Goal: Transaction & Acquisition: Book appointment/travel/reservation

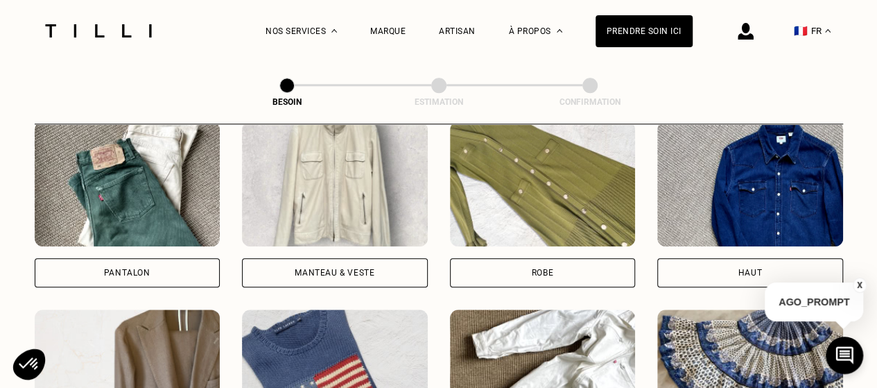
scroll to position [669, 0]
click at [578, 259] on div "Robe" at bounding box center [543, 272] width 186 height 29
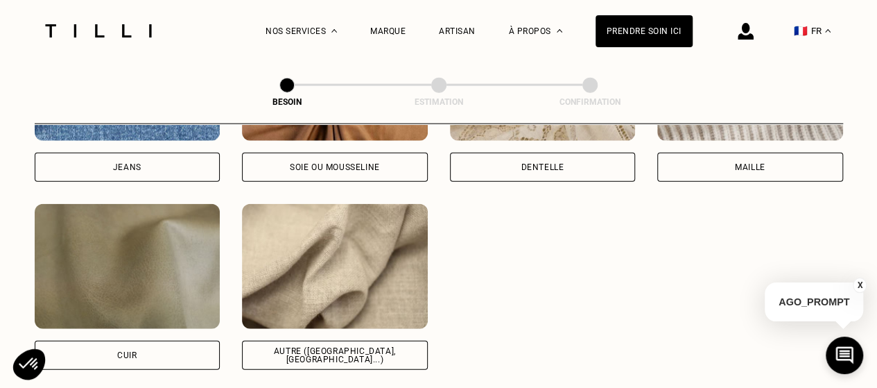
scroll to position [1688, 0]
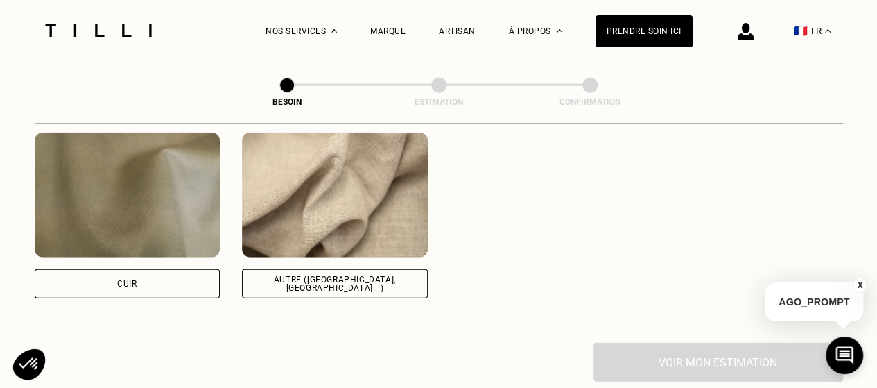
click at [341, 275] on div "Autre ([GEOGRAPHIC_DATA], [GEOGRAPHIC_DATA]...)" at bounding box center [335, 283] width 162 height 17
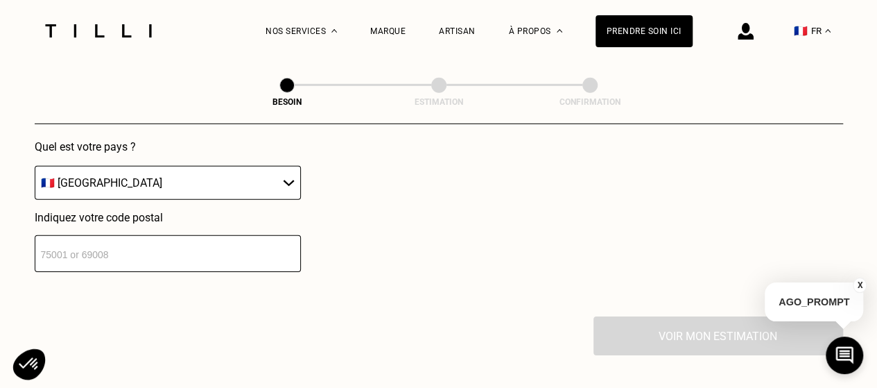
scroll to position [2062, 0]
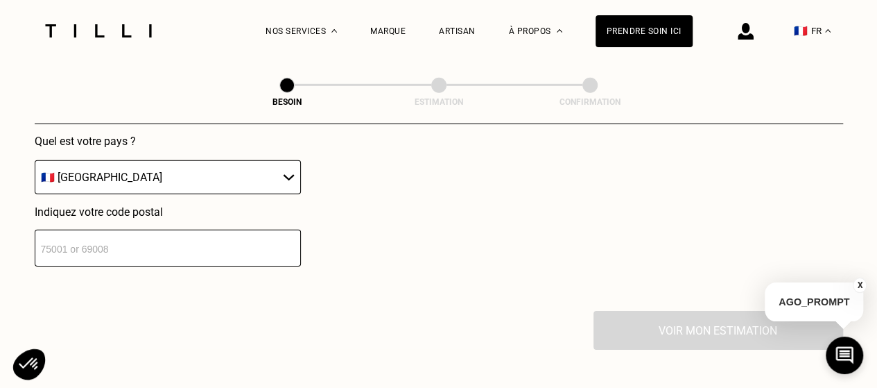
click at [310, 175] on div "Quel est votre pays ? 🇩🇪 Allemagne 🇦🇹 Autriche 🇧🇪 Belgique 🇧🇬 Bulgarie 🇨🇾 Chypr…" at bounding box center [264, 201] width 459 height 132
click at [270, 160] on select "🇩🇪 [GEOGRAPHIC_DATA] 🇦🇹 [GEOGRAPHIC_DATA] 🇧🇪 [GEOGRAPHIC_DATA] 🇧🇬 Bulgarie 🇨🇾 C…" at bounding box center [168, 177] width 266 height 34
select select "BE"
click at [35, 160] on select "🇩🇪 [GEOGRAPHIC_DATA] 🇦🇹 [GEOGRAPHIC_DATA] 🇧🇪 [GEOGRAPHIC_DATA] 🇧🇬 Bulgarie 🇨🇾 C…" at bounding box center [168, 177] width 266 height 34
click at [128, 234] on input "number" at bounding box center [168, 248] width 266 height 37
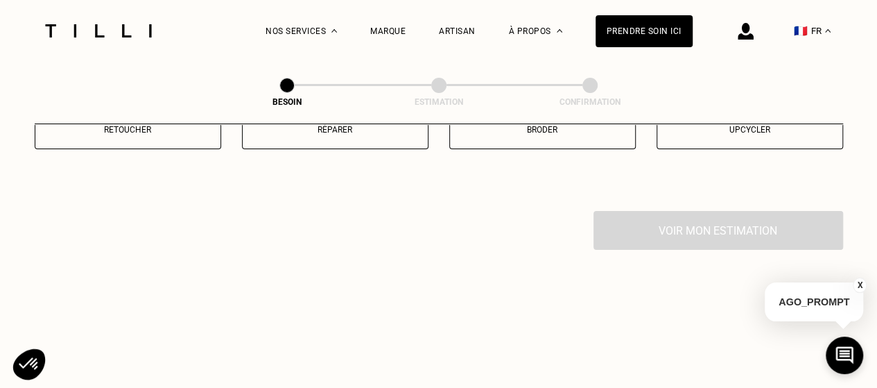
scroll to position [2513, 0]
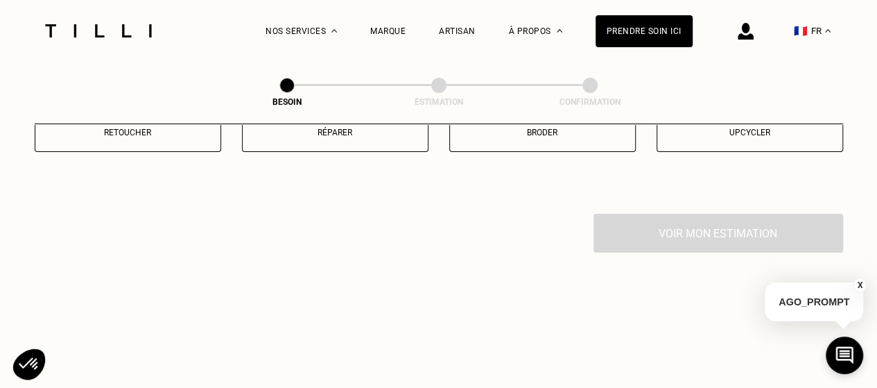
type input "1040"
click at [141, 135] on button "Retoucher" at bounding box center [128, 132] width 187 height 40
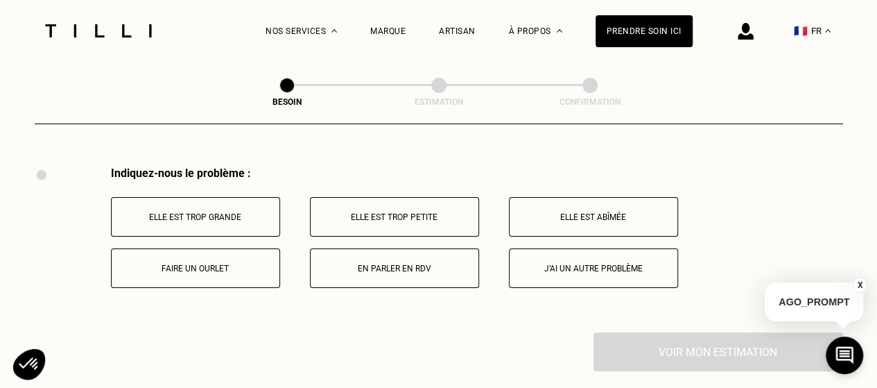
scroll to position [2563, 0]
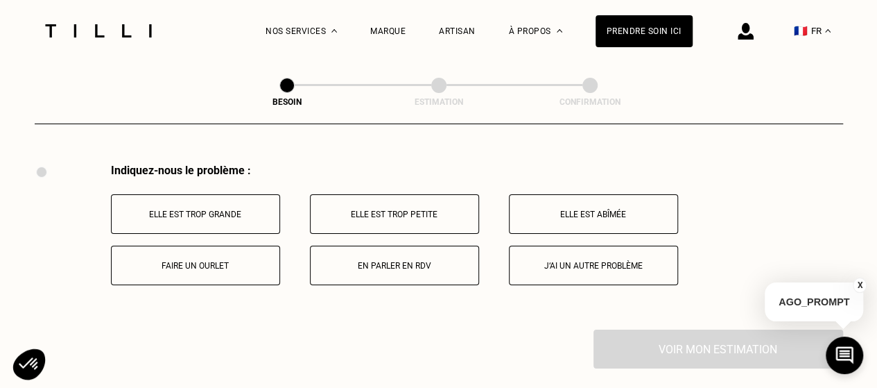
click at [212, 209] on p "Elle est trop grande" at bounding box center [196, 214] width 154 height 10
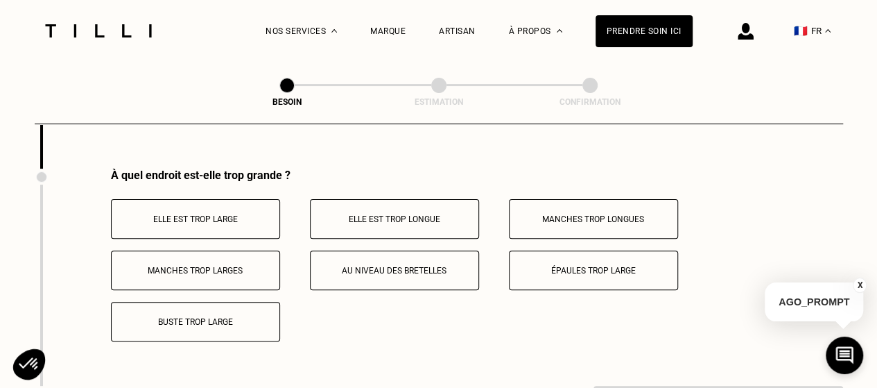
click at [409, 271] on button "Au niveau des bretelles" at bounding box center [394, 270] width 169 height 40
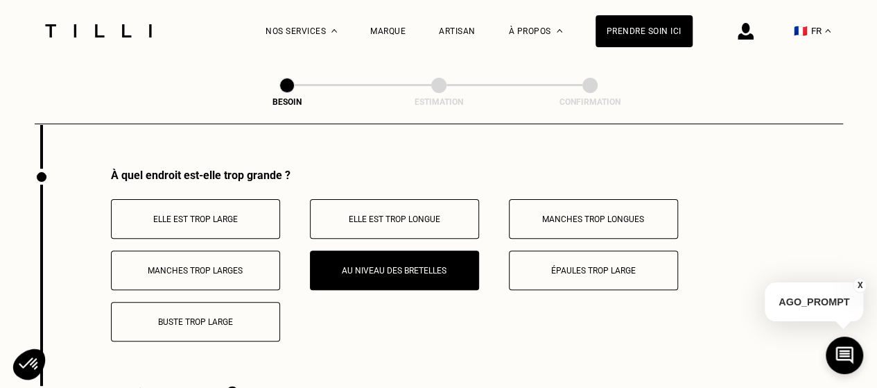
scroll to position [2729, 0]
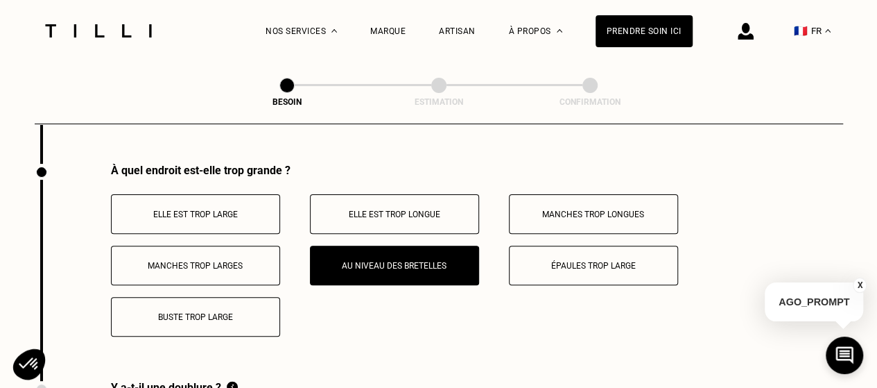
click at [378, 261] on p "Au niveau des bretelles" at bounding box center [395, 266] width 154 height 10
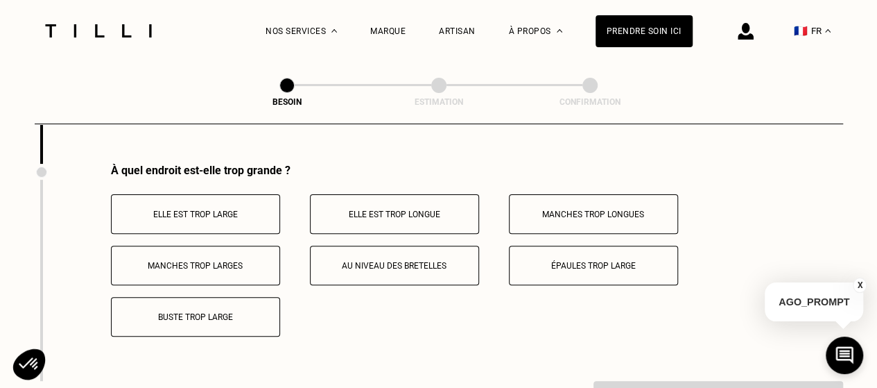
scroll to position [2594, 0]
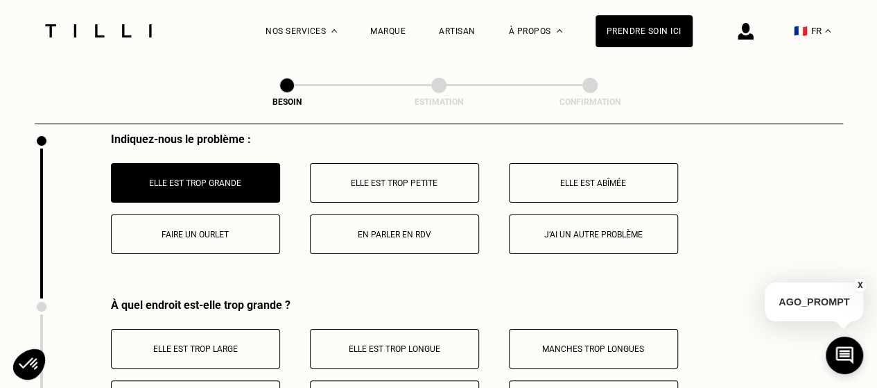
click at [402, 235] on button "En parler en RDV" at bounding box center [394, 234] width 169 height 40
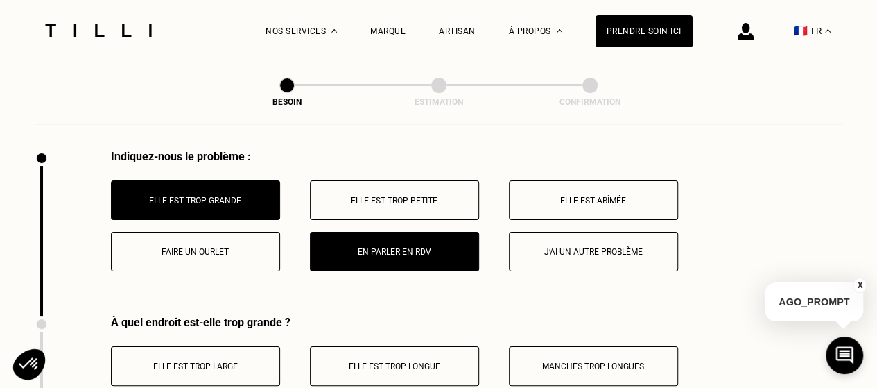
scroll to position [2579, 0]
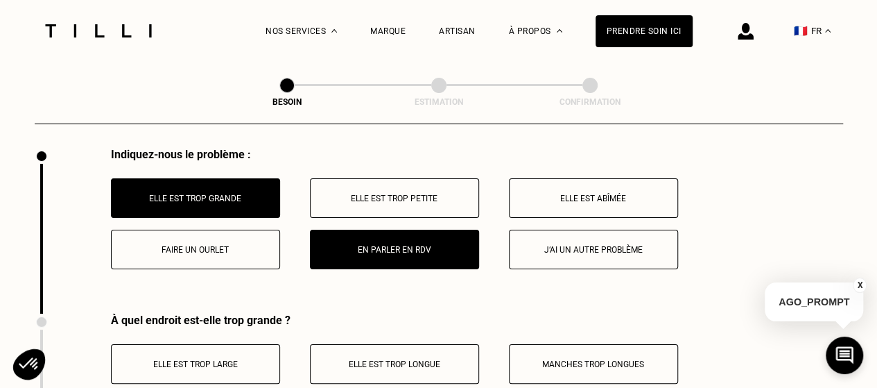
click at [637, 245] on p "J‘ai un autre problème" at bounding box center [594, 250] width 154 height 10
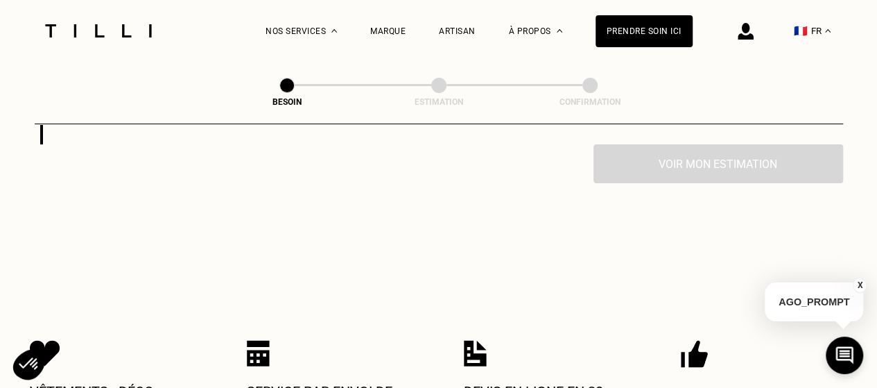
scroll to position [2748, 0]
click at [725, 153] on div "Voir mon estimation" at bounding box center [439, 163] width 809 height 39
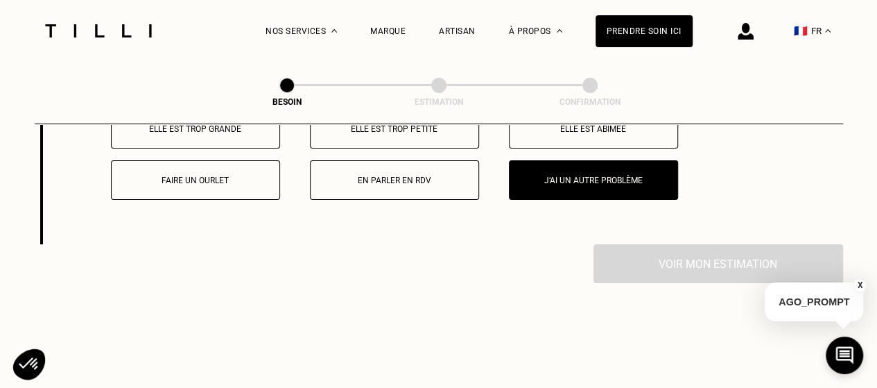
scroll to position [2651, 0]
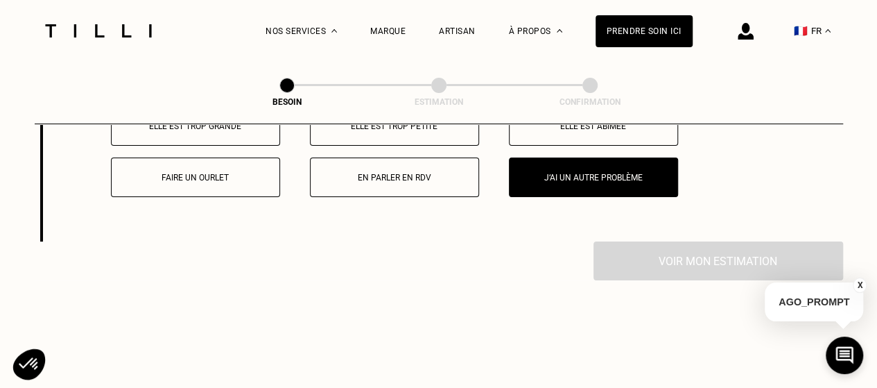
click at [709, 269] on div "Voir mon estimation" at bounding box center [439, 260] width 809 height 39
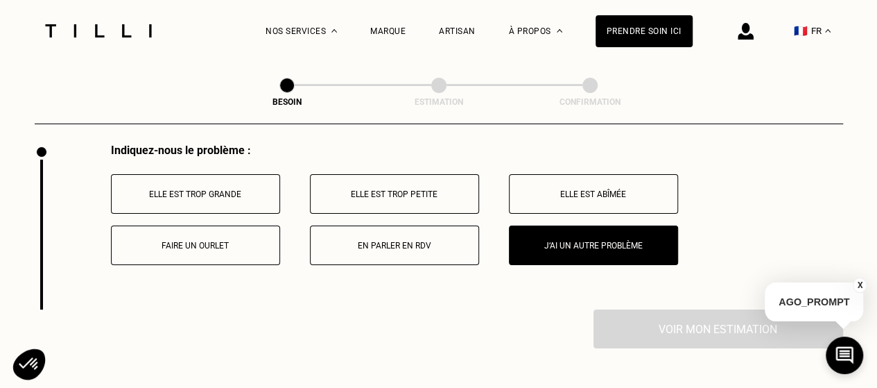
click at [182, 189] on p "Elle est trop grande" at bounding box center [196, 194] width 154 height 10
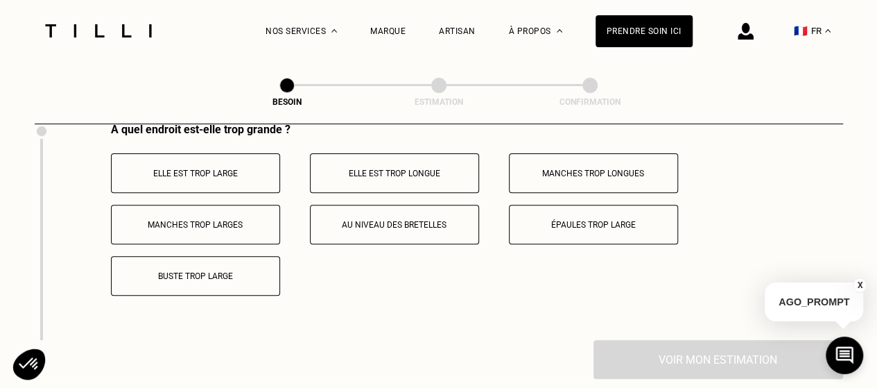
scroll to position [2746, 0]
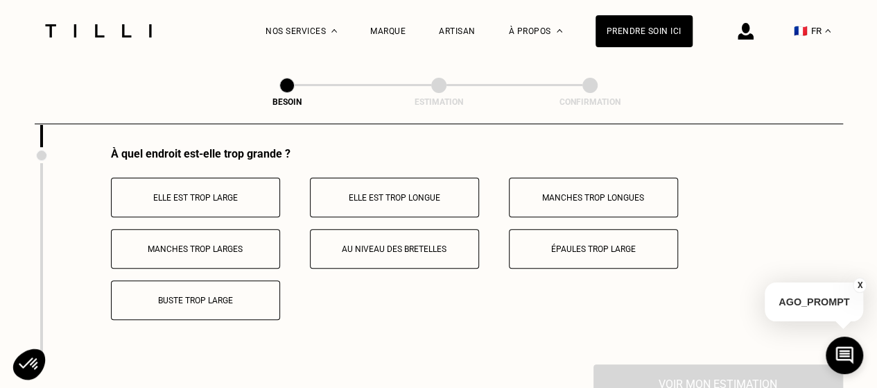
click at [204, 193] on p "Elle est trop large" at bounding box center [196, 198] width 154 height 10
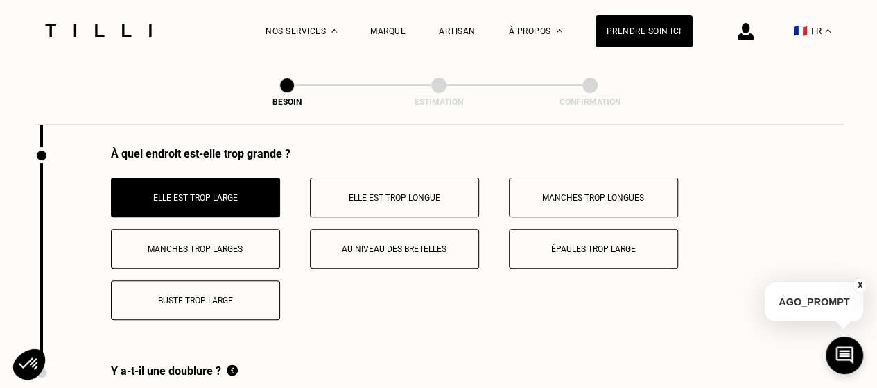
click at [416, 244] on p "Au niveau des bretelles" at bounding box center [395, 249] width 154 height 10
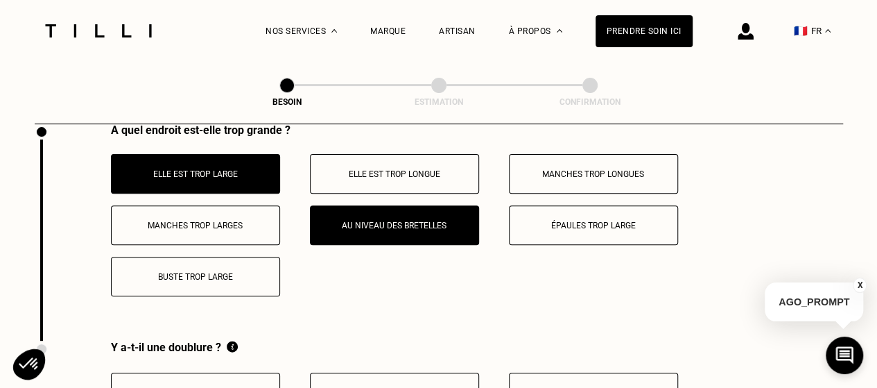
scroll to position [2789, 0]
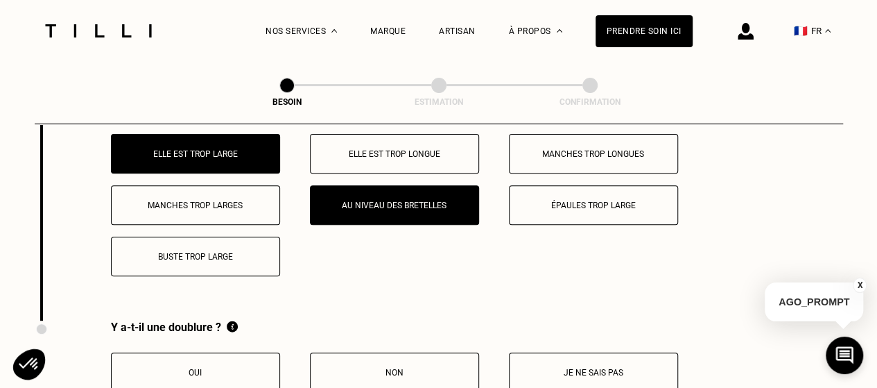
click at [616, 200] on p "Épaules trop large" at bounding box center [594, 205] width 154 height 10
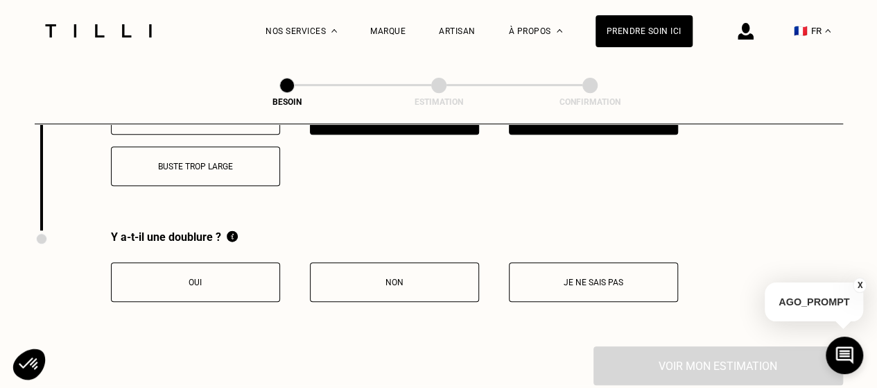
scroll to position [2940, 0]
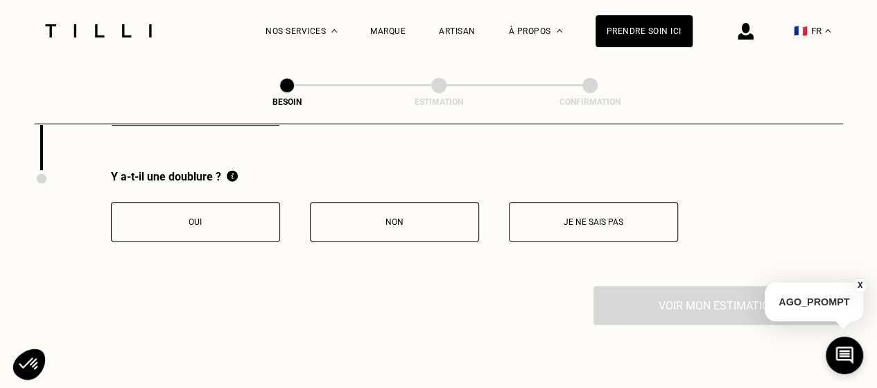
click at [372, 217] on p "Non" at bounding box center [395, 222] width 154 height 10
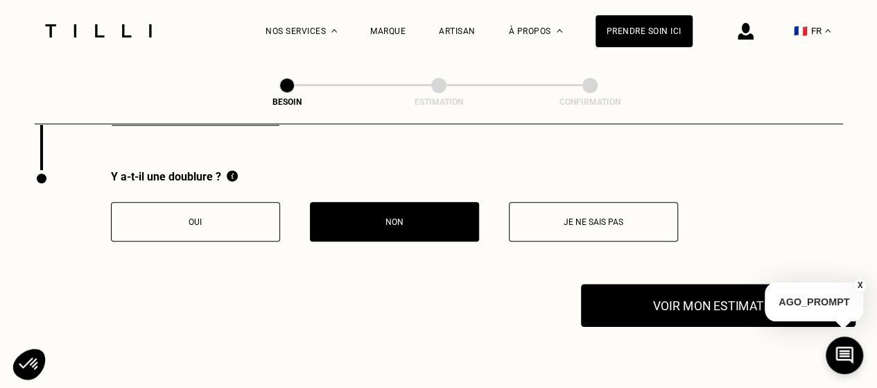
click at [671, 309] on button "Voir mon estimation" at bounding box center [718, 305] width 275 height 43
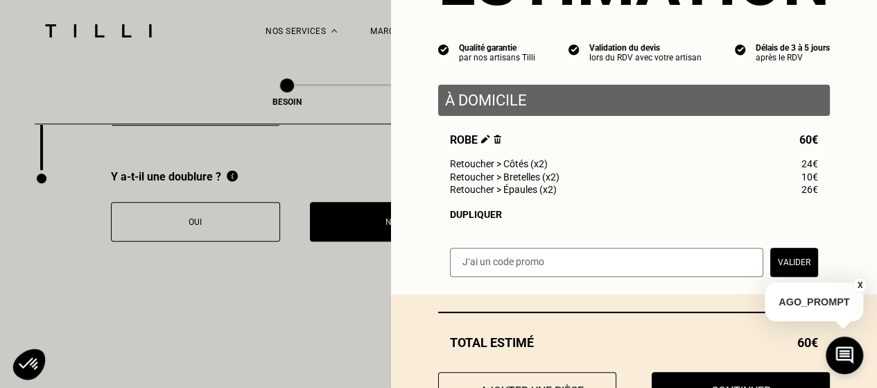
scroll to position [164, 0]
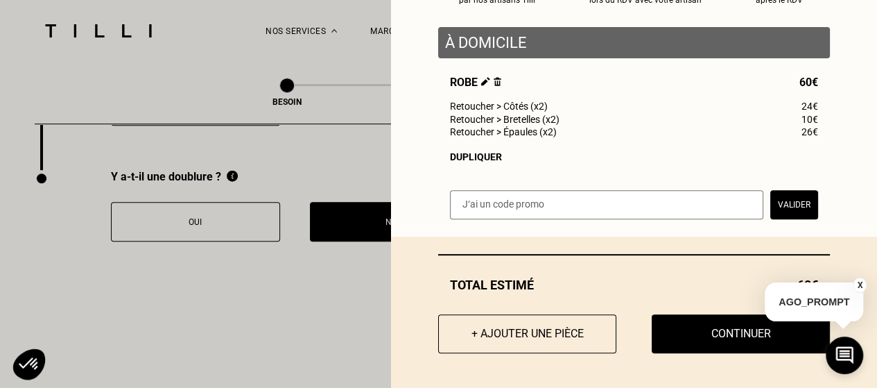
click at [861, 286] on button "X" at bounding box center [860, 284] width 14 height 15
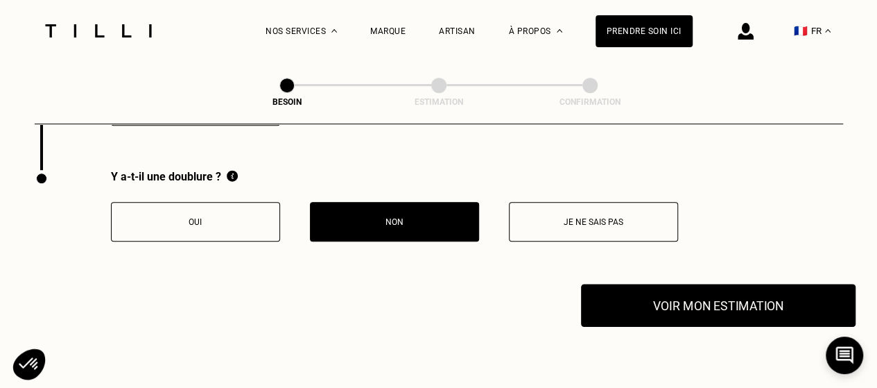
click at [731, 302] on button "Voir mon estimation" at bounding box center [718, 305] width 275 height 43
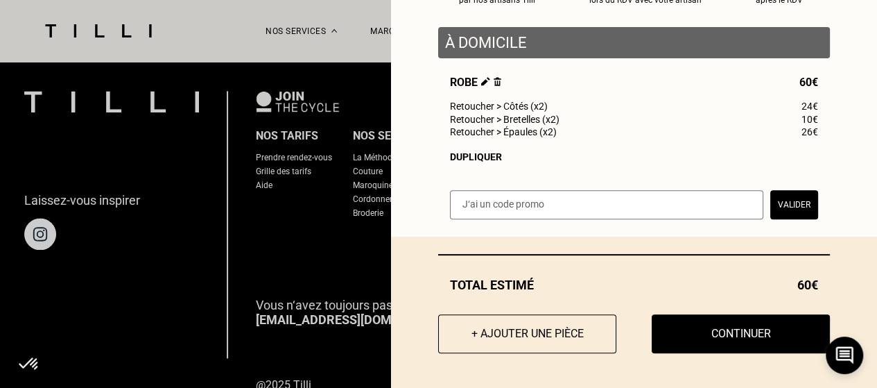
scroll to position [3542, 0]
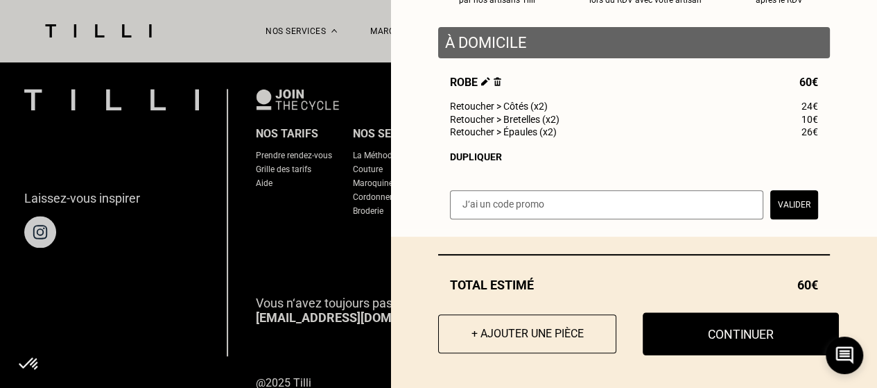
click at [756, 338] on button "Continuer" at bounding box center [741, 333] width 196 height 43
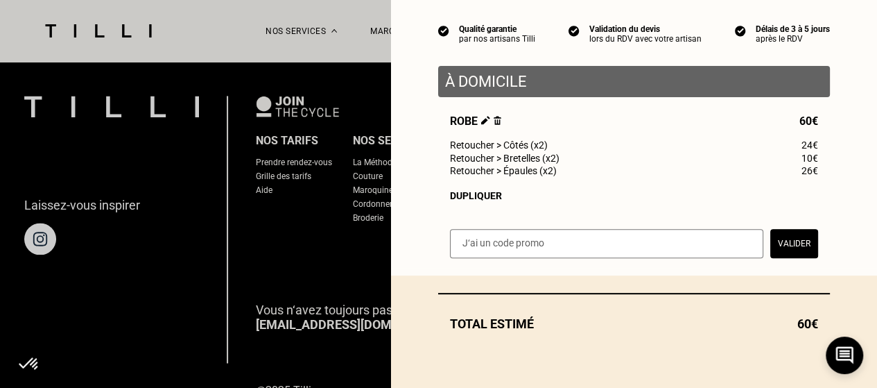
scroll to position [125, 0]
select select "BE"
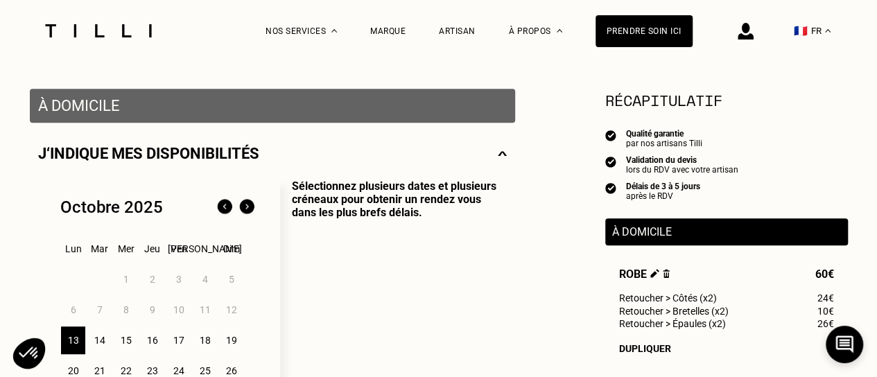
scroll to position [303, 0]
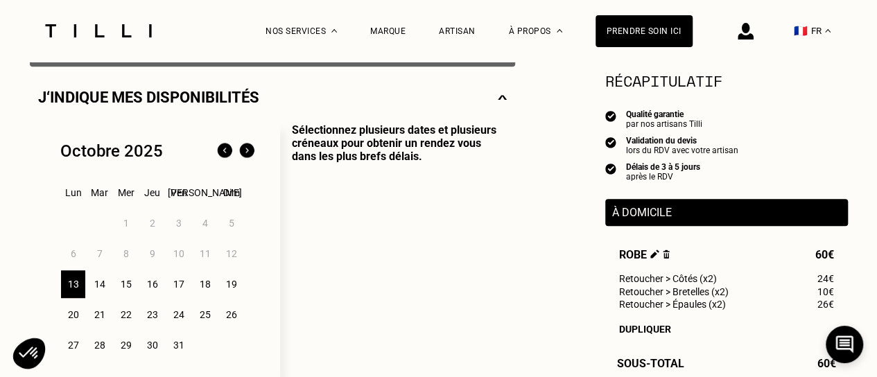
click at [101, 295] on div "14" at bounding box center [99, 284] width 24 height 28
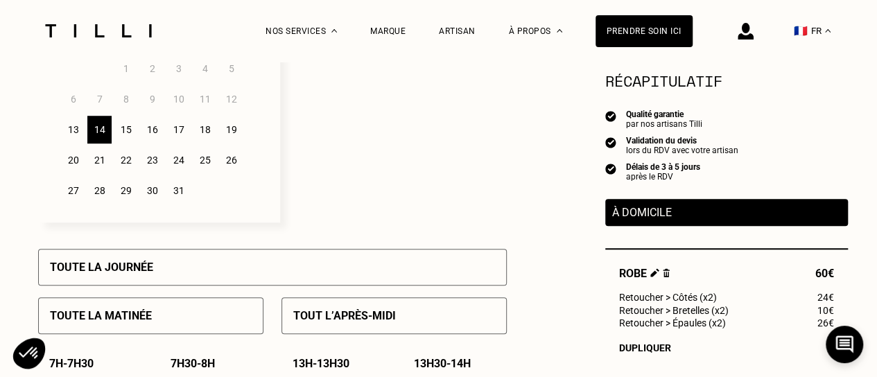
scroll to position [458, 0]
click at [70, 132] on div "13" at bounding box center [73, 129] width 24 height 28
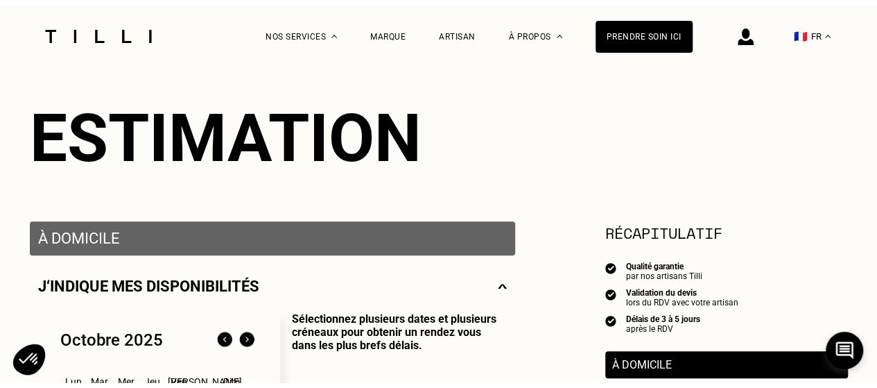
scroll to position [0, 0]
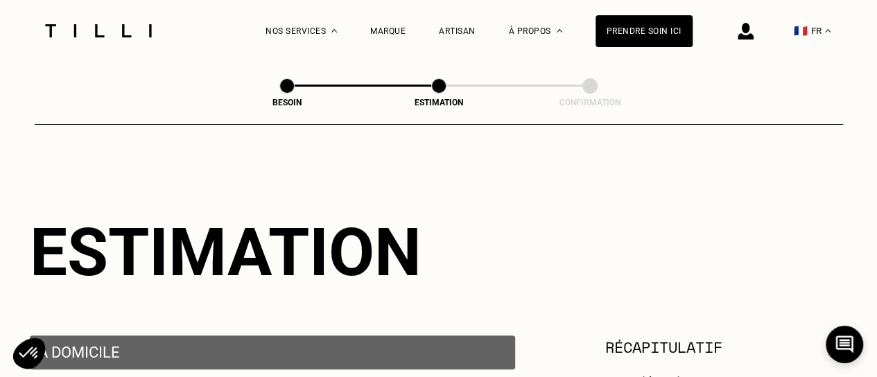
click at [127, 34] on img at bounding box center [98, 30] width 117 height 13
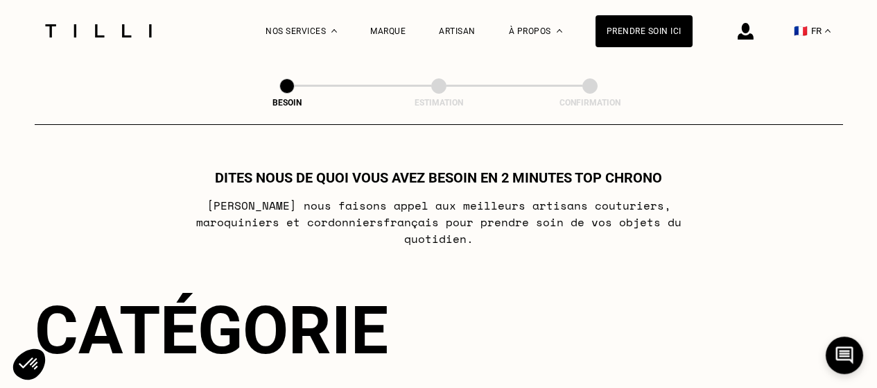
select select "FR"
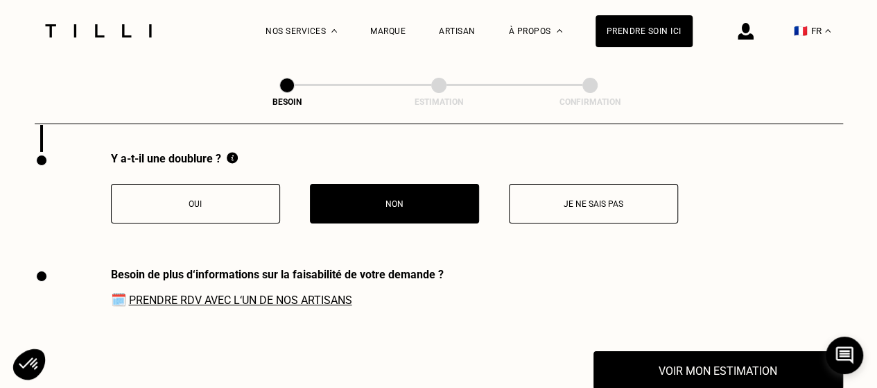
scroll to position [2359, 0]
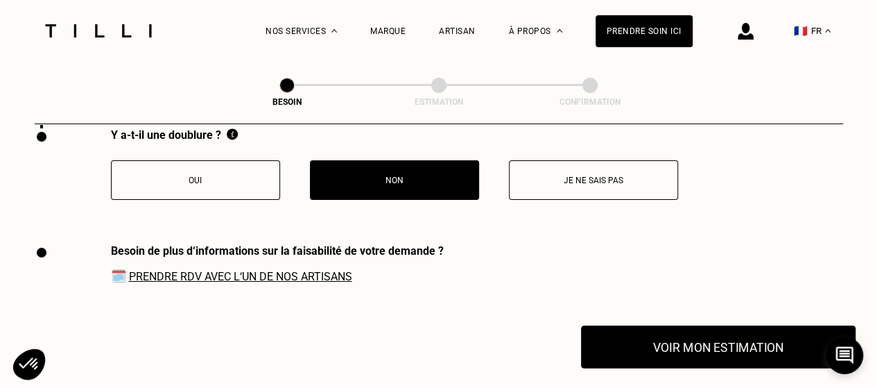
click at [722, 340] on button "Voir mon estimation" at bounding box center [718, 346] width 275 height 43
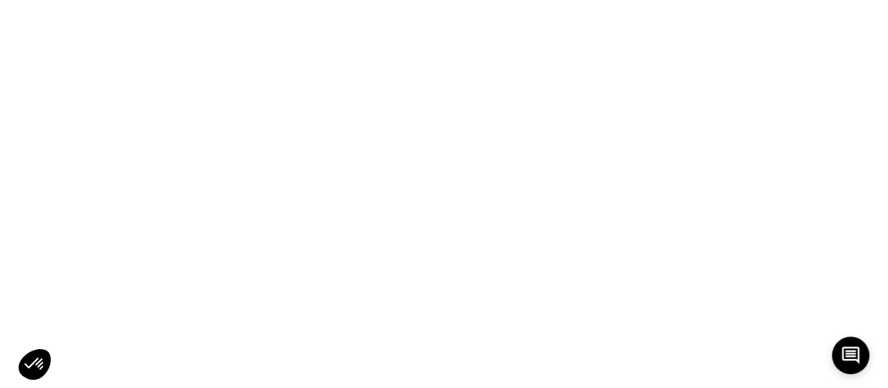
scroll to position [0, 0]
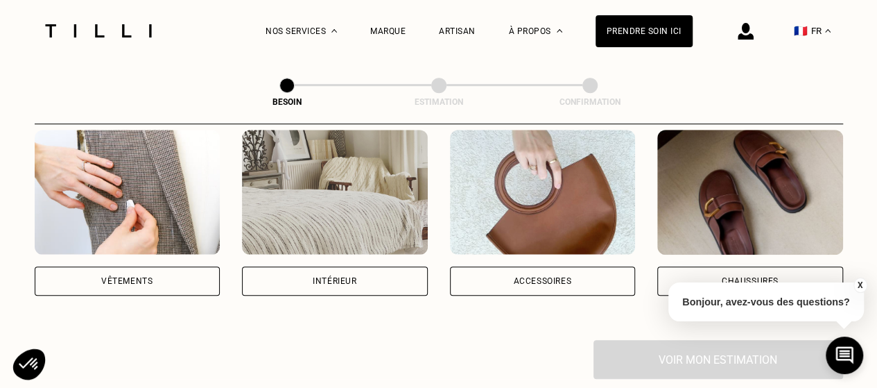
scroll to position [282, 0]
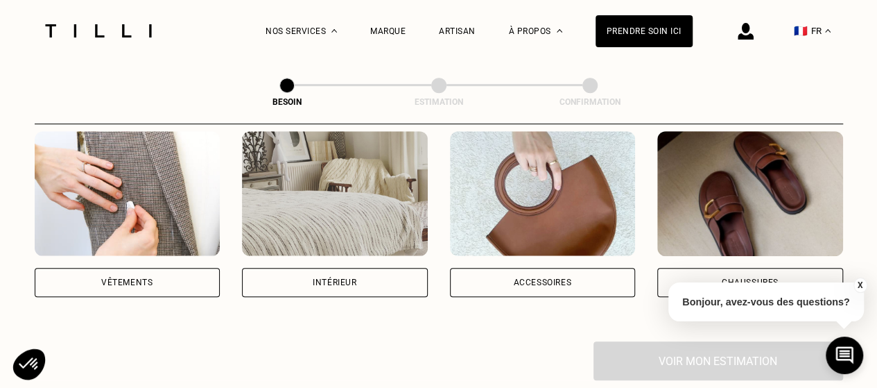
click at [123, 279] on div "Vêtements" at bounding box center [128, 282] width 186 height 29
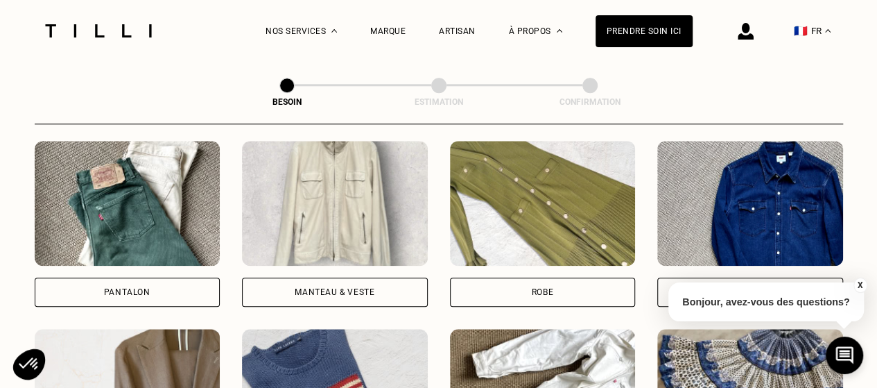
scroll to position [650, 0]
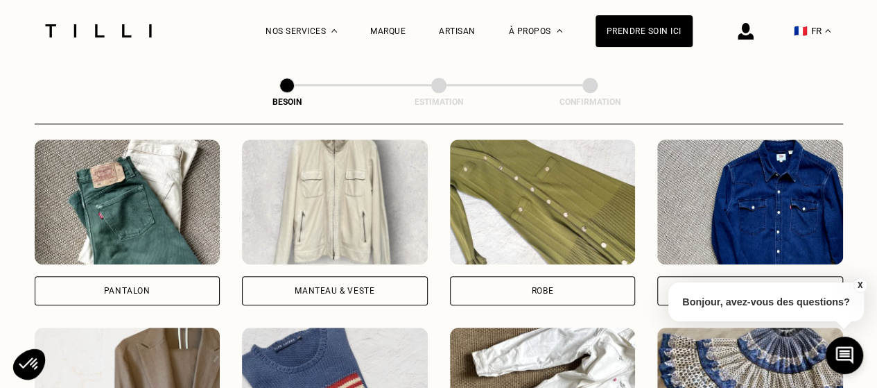
click at [603, 277] on div "Robe" at bounding box center [543, 290] width 186 height 29
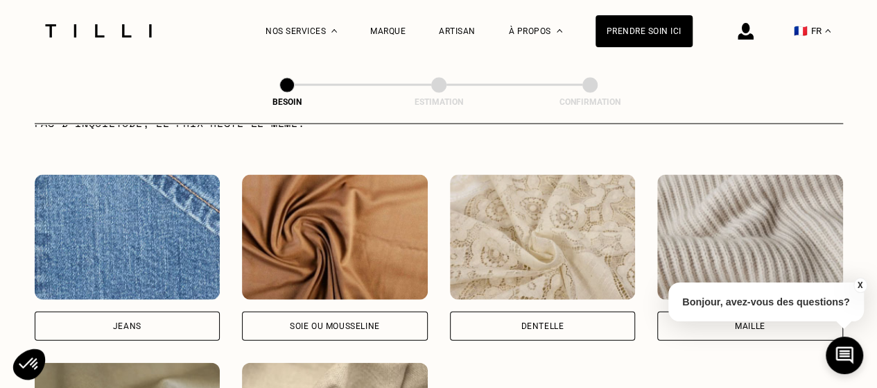
scroll to position [1631, 0]
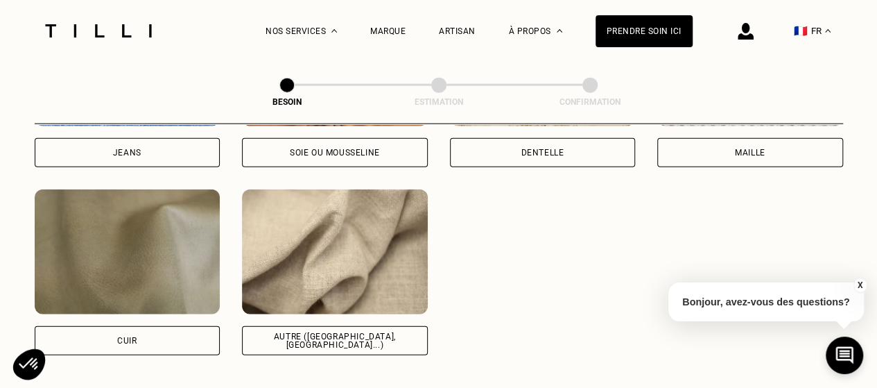
click at [323, 332] on div "Autre ([GEOGRAPHIC_DATA], [GEOGRAPHIC_DATA]...)" at bounding box center [335, 340] width 162 height 17
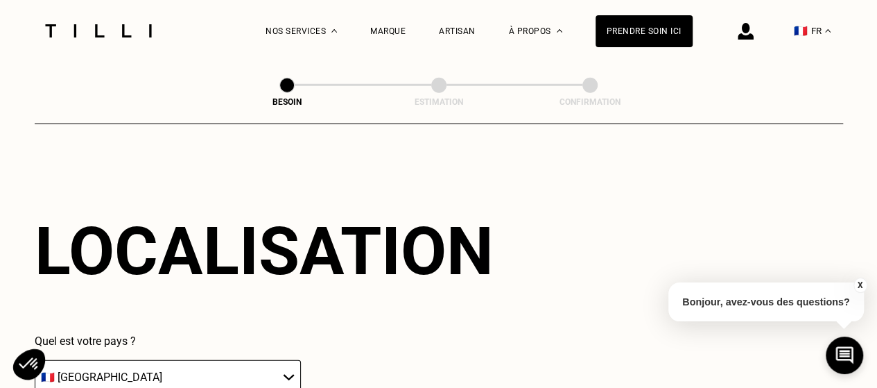
scroll to position [2055, 0]
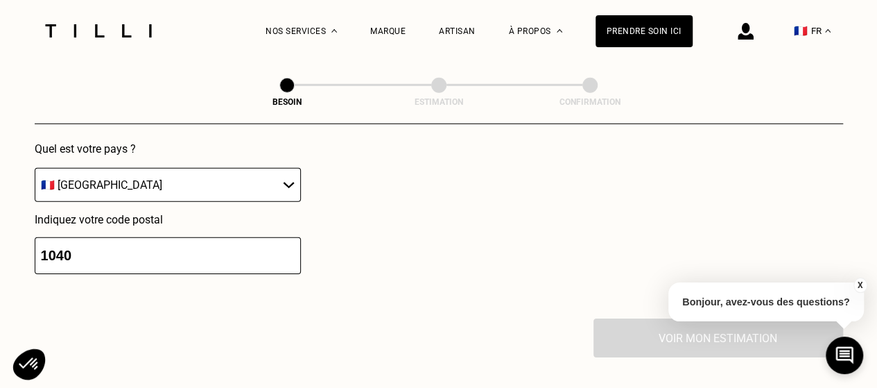
click at [280, 172] on select "🇩🇪 [GEOGRAPHIC_DATA] 🇦🇹 [GEOGRAPHIC_DATA] 🇧🇪 [GEOGRAPHIC_DATA] 🇧🇬 Bulgarie 🇨🇾 C…" at bounding box center [168, 185] width 266 height 34
select select "BE"
click at [35, 168] on select "🇩🇪 [GEOGRAPHIC_DATA] 🇦🇹 [GEOGRAPHIC_DATA] 🇧🇪 [GEOGRAPHIC_DATA] 🇧🇬 Bulgarie 🇨🇾 C…" at bounding box center [168, 185] width 266 height 34
click at [137, 237] on input "number" at bounding box center [168, 255] width 266 height 37
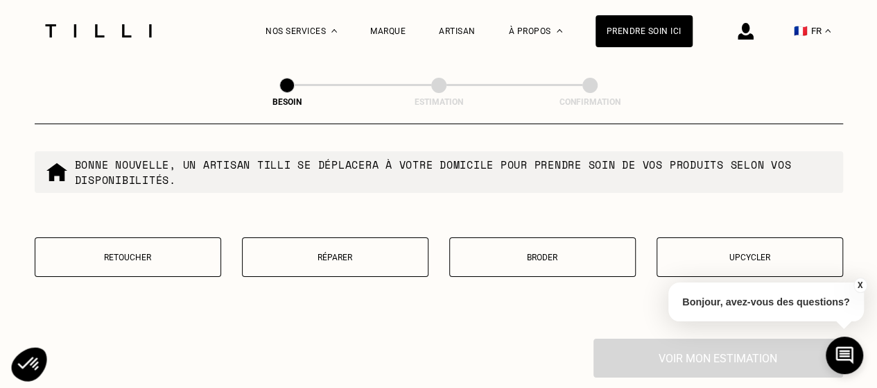
scroll to position [2397, 0]
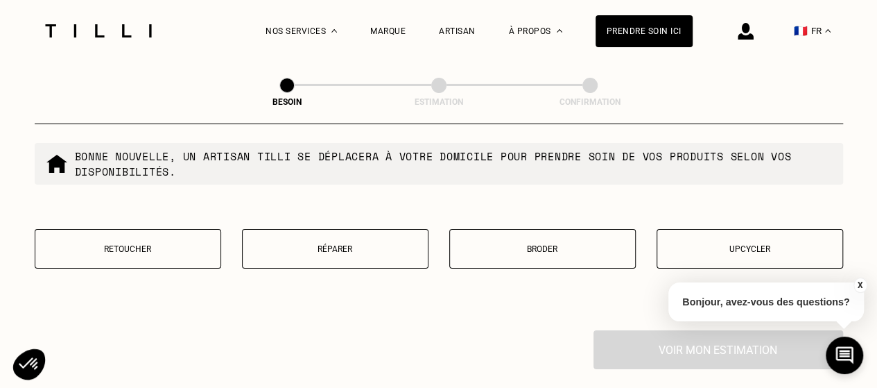
type input "1040"
click at [130, 244] on p "Retoucher" at bounding box center [127, 249] width 171 height 10
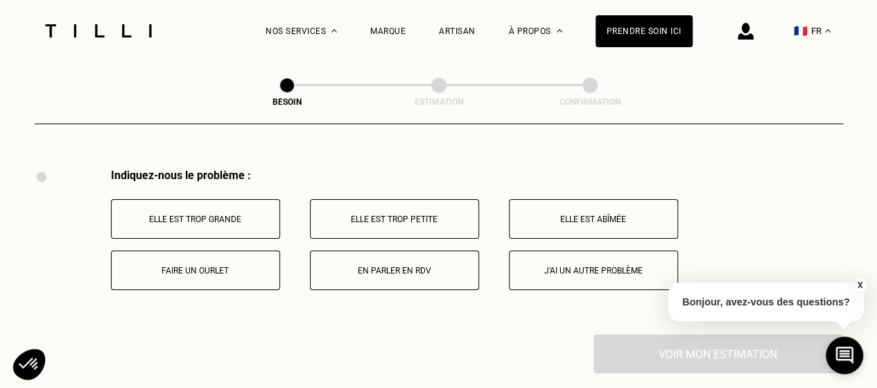
scroll to position [2563, 0]
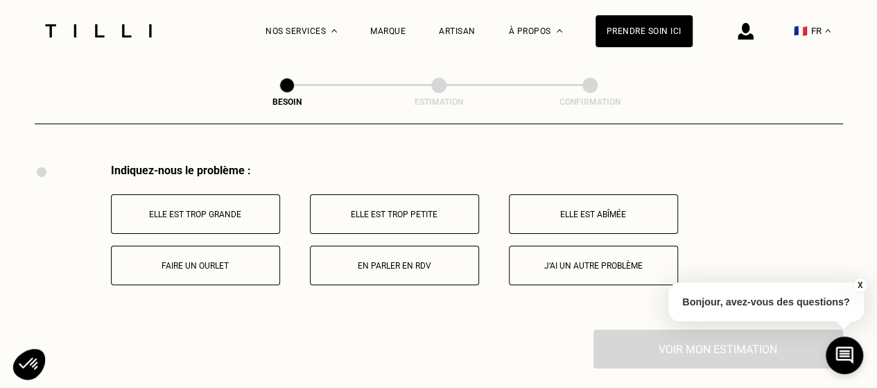
click at [223, 209] on p "Elle est trop grande" at bounding box center [196, 214] width 154 height 10
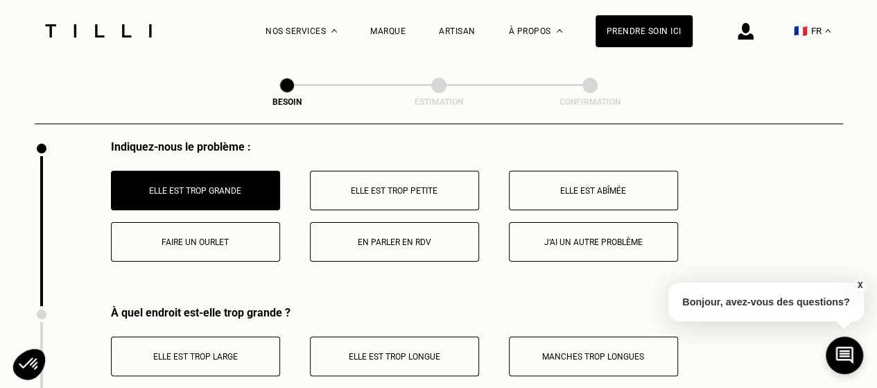
scroll to position [2583, 0]
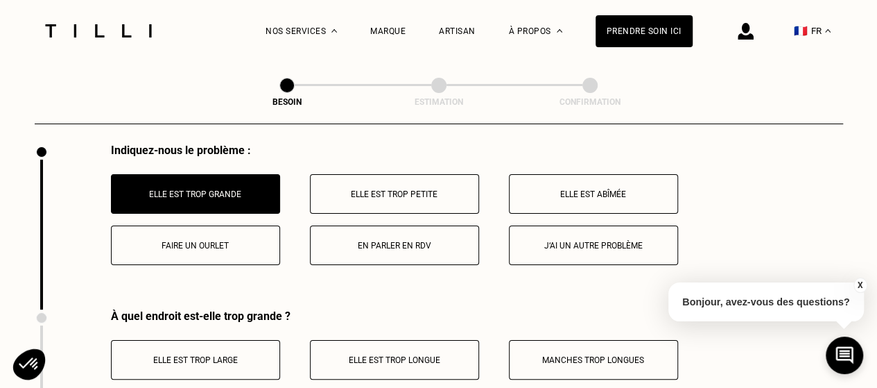
click at [393, 230] on button "En parler en RDV" at bounding box center [394, 245] width 169 height 40
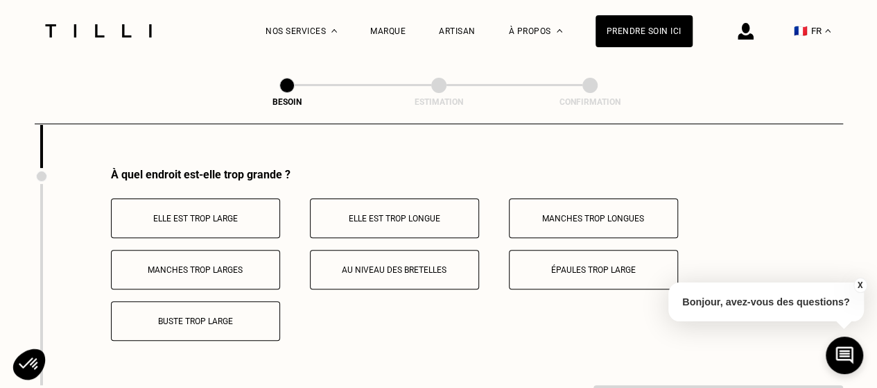
scroll to position [2729, 0]
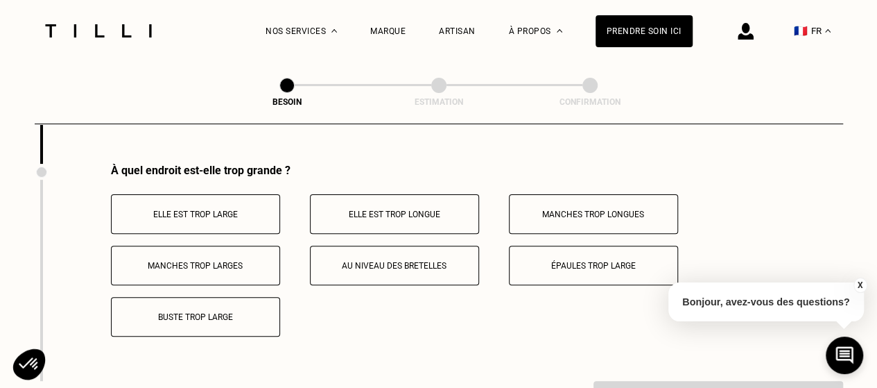
click at [201, 209] on p "Elle est trop large" at bounding box center [196, 214] width 154 height 10
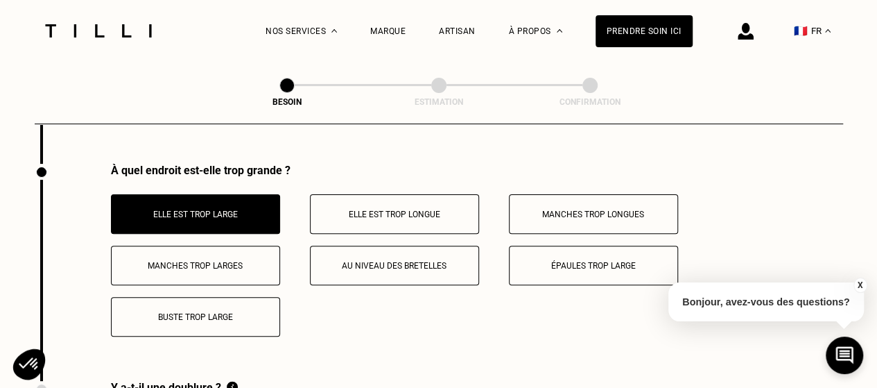
click at [599, 261] on p "Épaules trop large" at bounding box center [594, 266] width 154 height 10
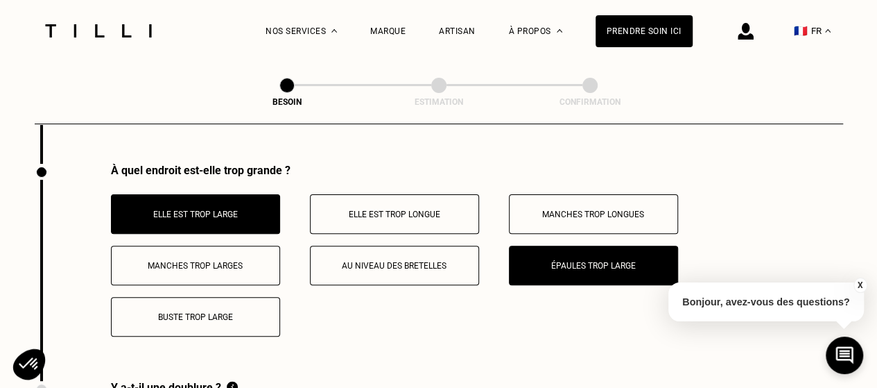
click at [577, 251] on button "Épaules trop large" at bounding box center [593, 265] width 169 height 40
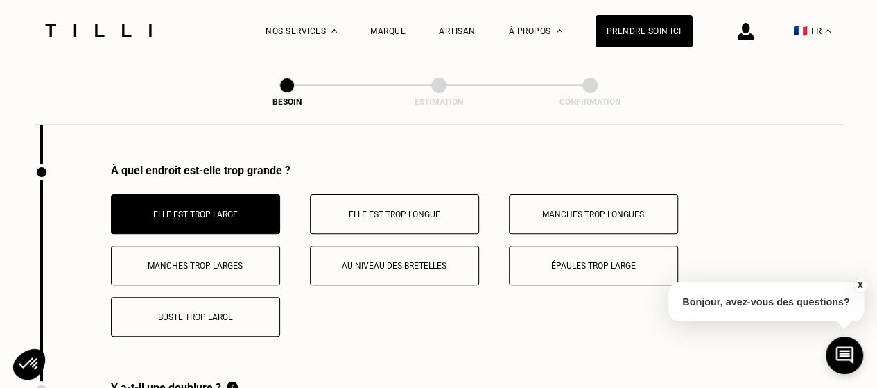
click at [393, 264] on button "Au niveau des bretelles" at bounding box center [394, 265] width 169 height 40
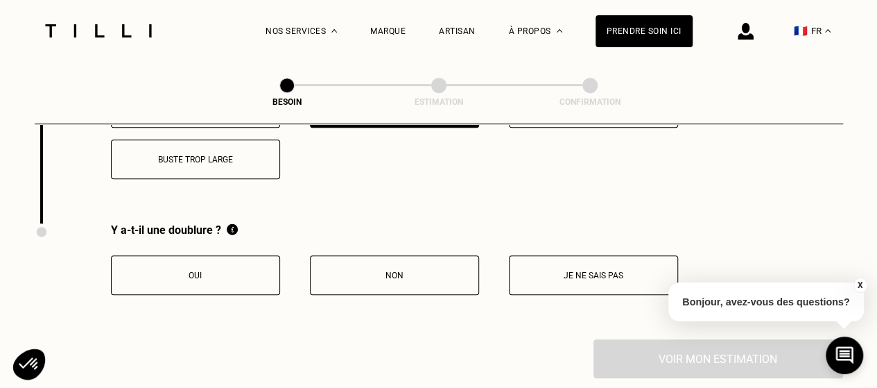
scroll to position [2893, 0]
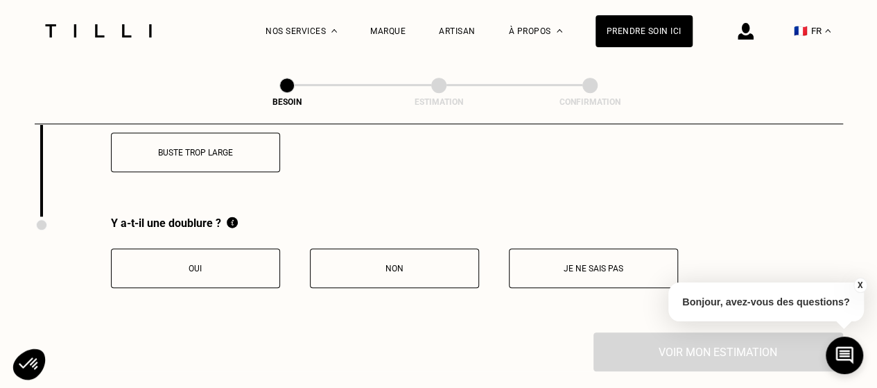
click at [402, 269] on button "Non" at bounding box center [394, 268] width 169 height 40
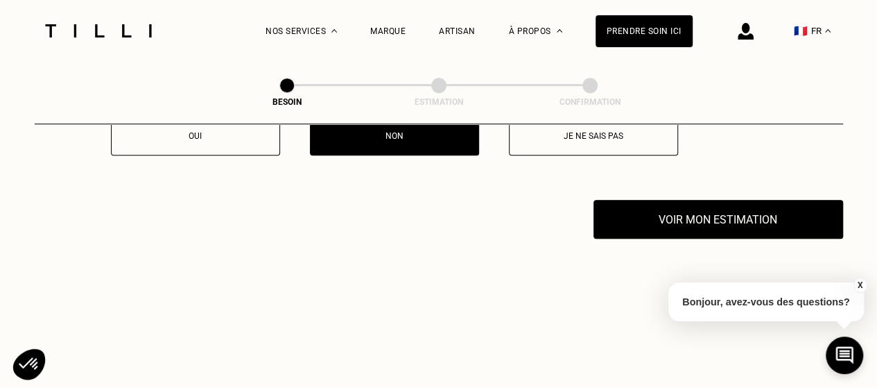
scroll to position [3026, 0]
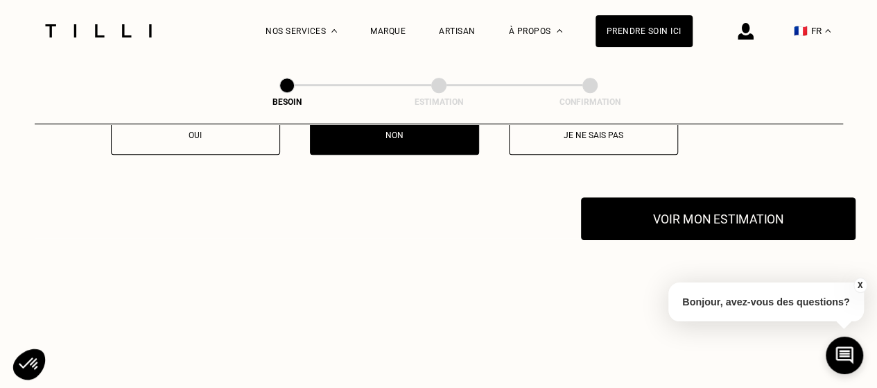
click at [703, 202] on button "Voir mon estimation" at bounding box center [718, 218] width 275 height 43
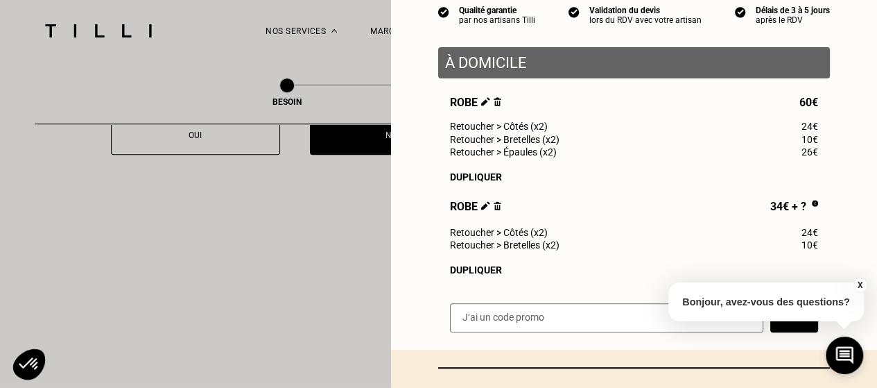
scroll to position [150, 0]
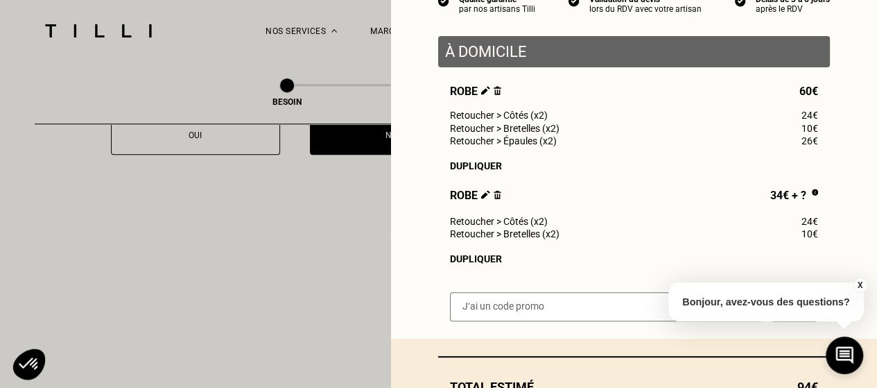
click at [494, 95] on img at bounding box center [498, 90] width 8 height 9
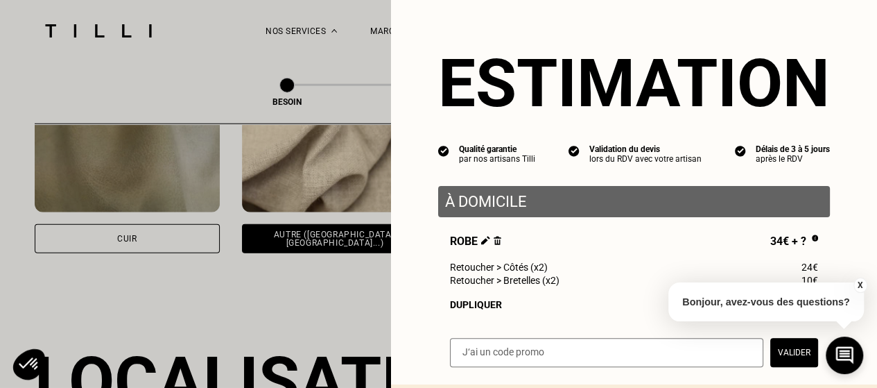
scroll to position [1575, 0]
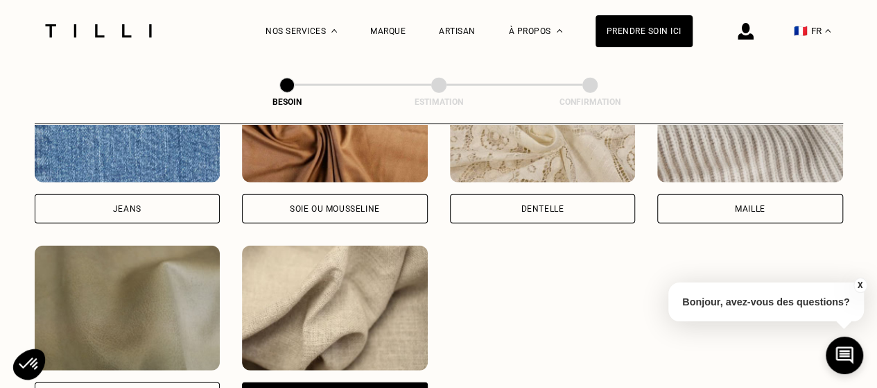
click at [92, 31] on img at bounding box center [98, 30] width 117 height 13
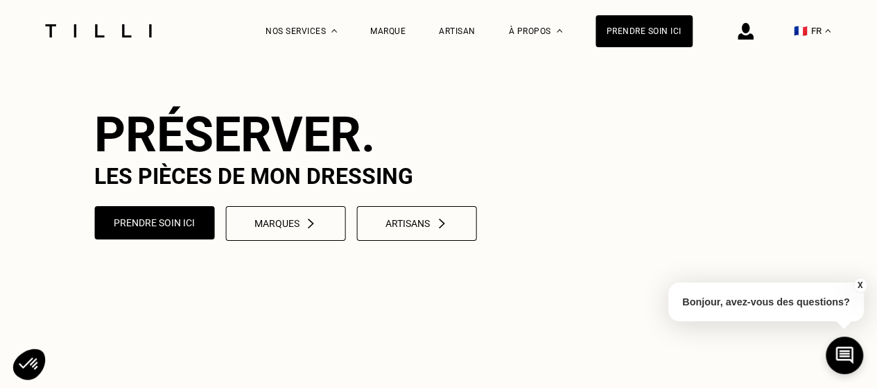
scroll to position [33, 0]
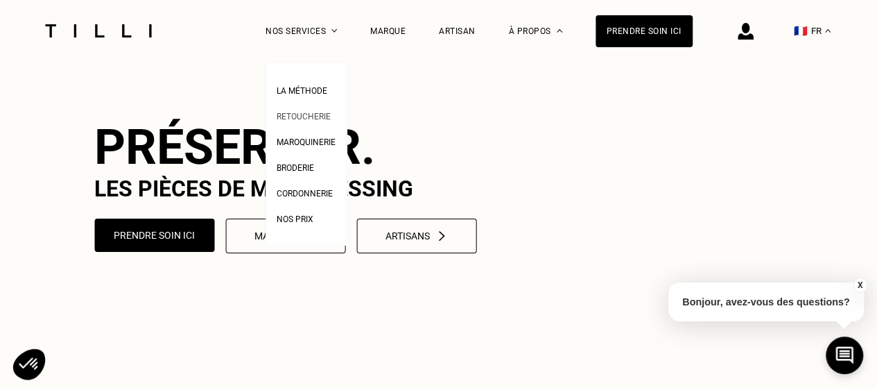
click at [316, 107] on li "Retoucherie" at bounding box center [306, 115] width 59 height 26
click at [320, 113] on span "Retoucherie" at bounding box center [304, 117] width 54 height 10
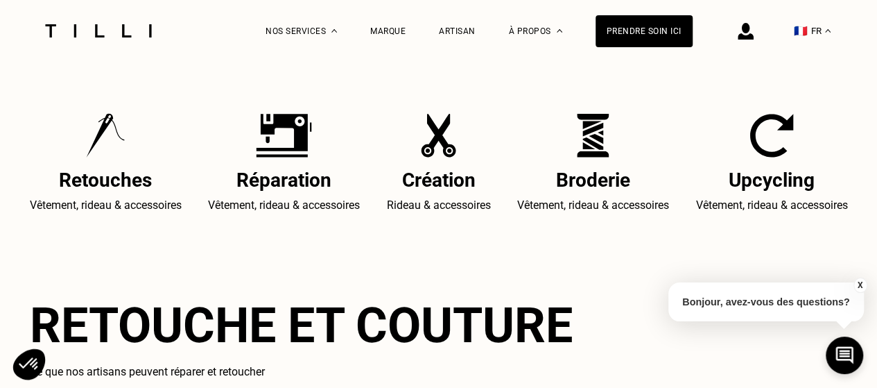
scroll to position [385, 0]
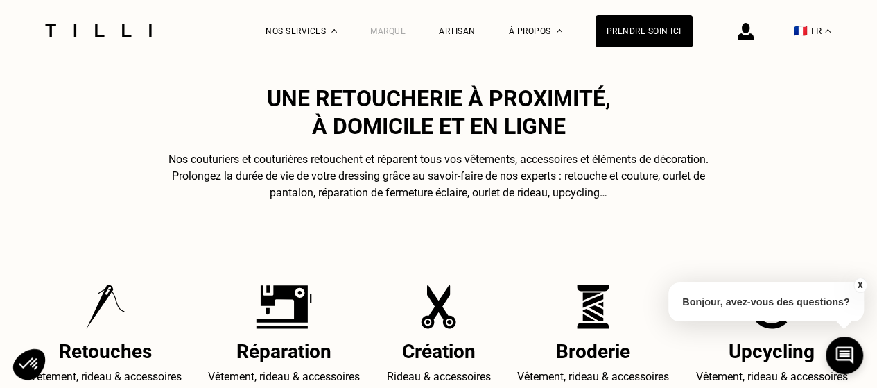
click at [390, 28] on div "Marque" at bounding box center [387, 31] width 35 height 10
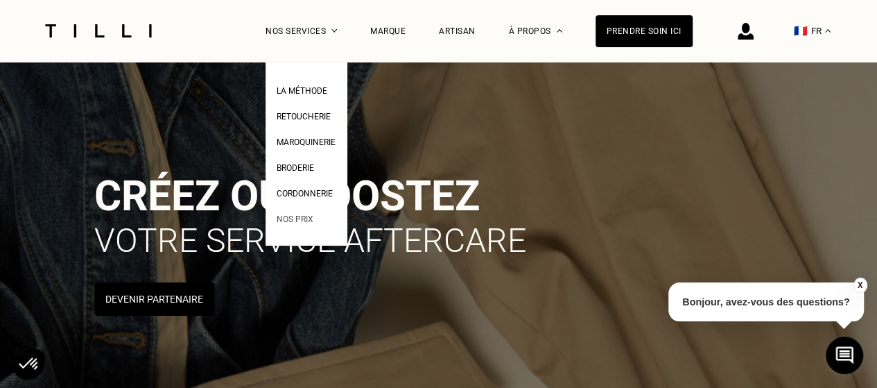
click at [303, 224] on span "Nos prix" at bounding box center [295, 219] width 37 height 10
select select "BE"
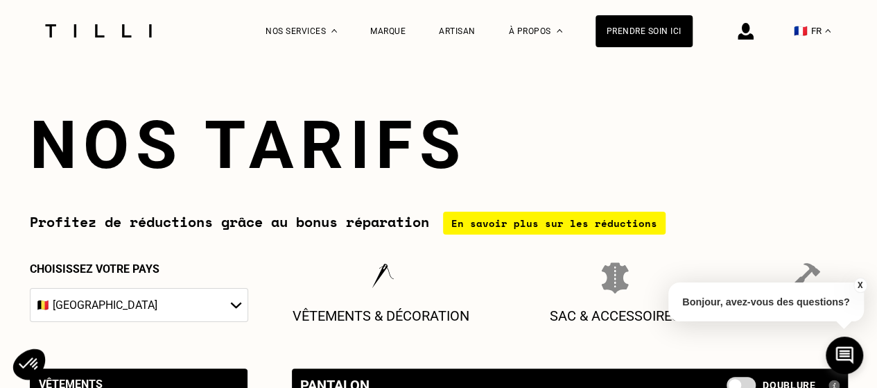
click at [548, 234] on div "En savoir plus sur les réductions" at bounding box center [554, 223] width 223 height 23
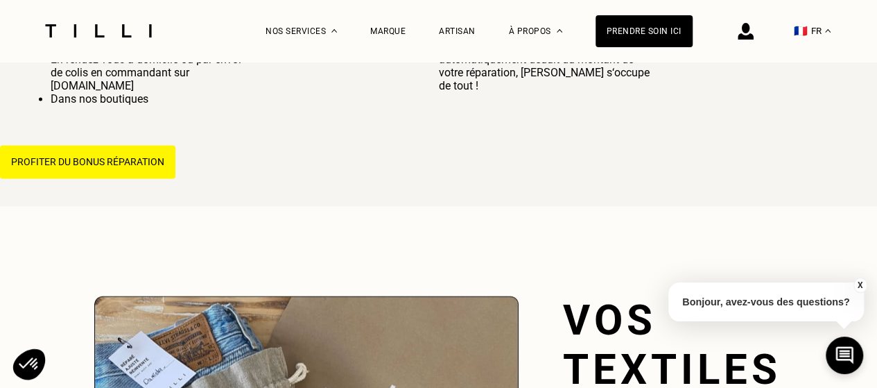
scroll to position [1065, 0]
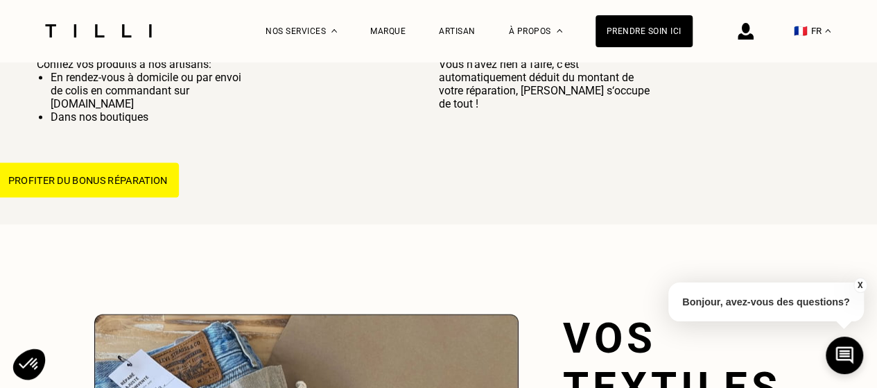
click at [76, 190] on button "Profiter du bonus réparation" at bounding box center [88, 179] width 182 height 35
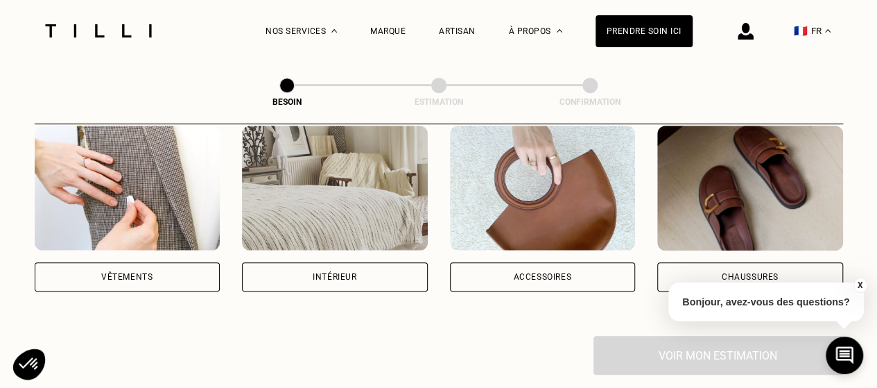
scroll to position [288, 0]
click at [132, 272] on div "Vêtements" at bounding box center [126, 276] width 51 height 8
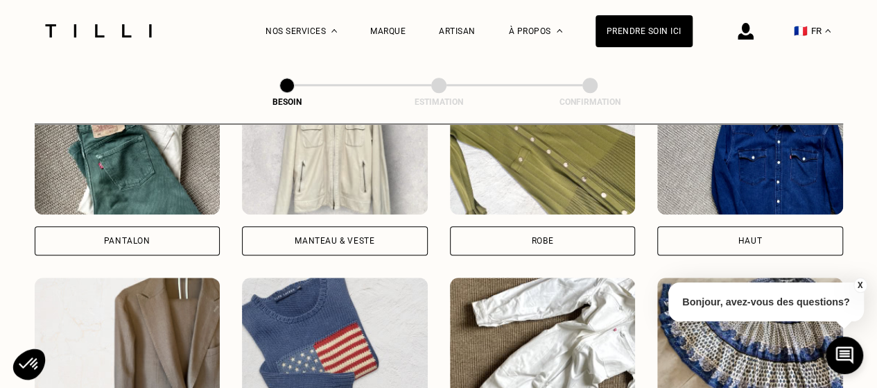
scroll to position [705, 0]
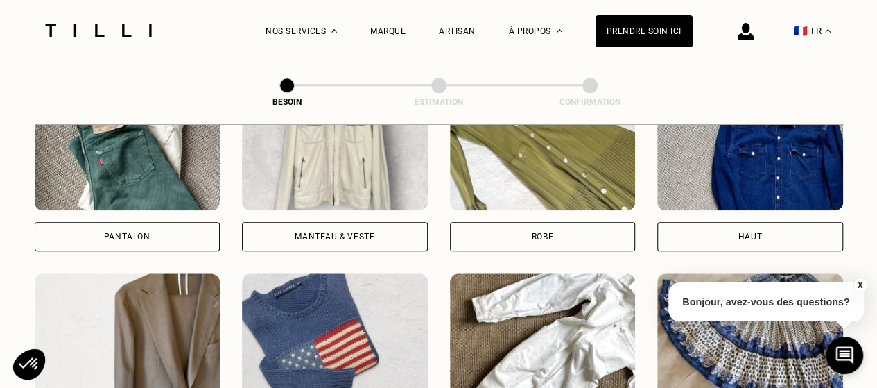
click at [567, 222] on div "Robe" at bounding box center [543, 236] width 186 height 29
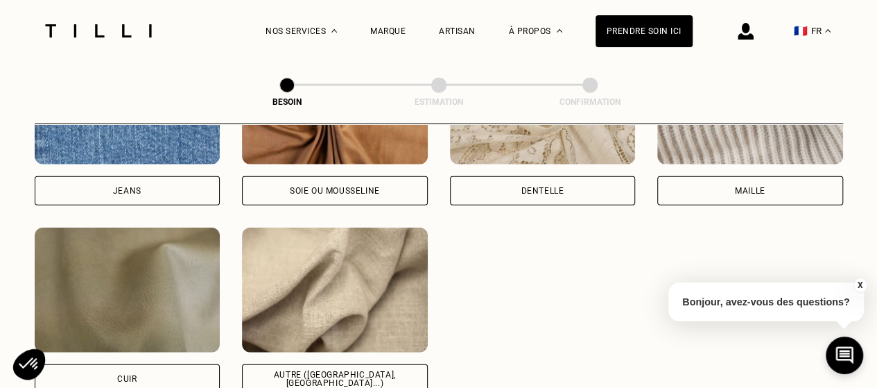
scroll to position [1594, 0]
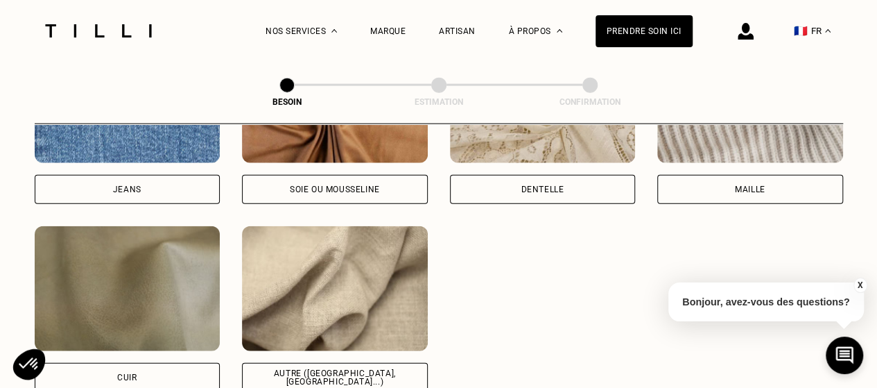
click at [324, 369] on div "Autre ([GEOGRAPHIC_DATA], [GEOGRAPHIC_DATA]...)" at bounding box center [335, 377] width 162 height 17
select select "BE"
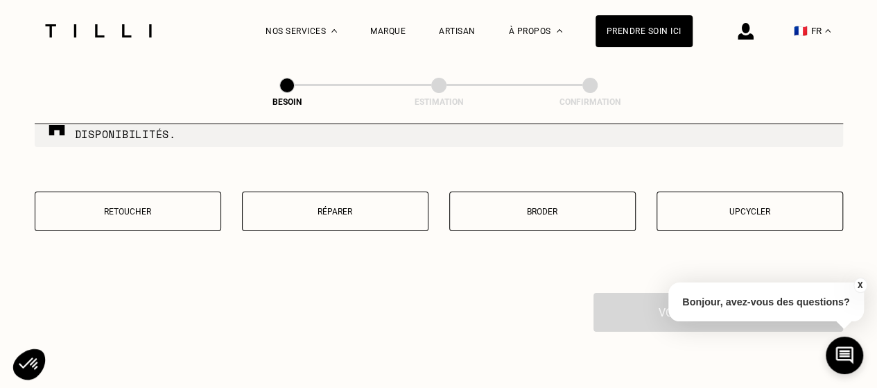
scroll to position [2453, 0]
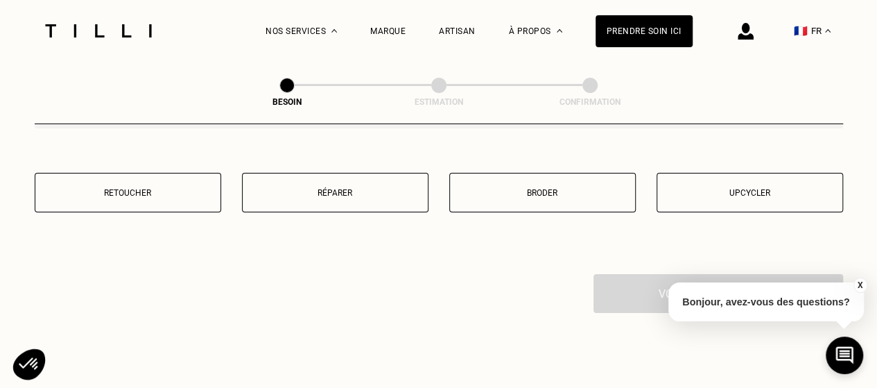
click at [121, 188] on p "Retoucher" at bounding box center [127, 193] width 171 height 10
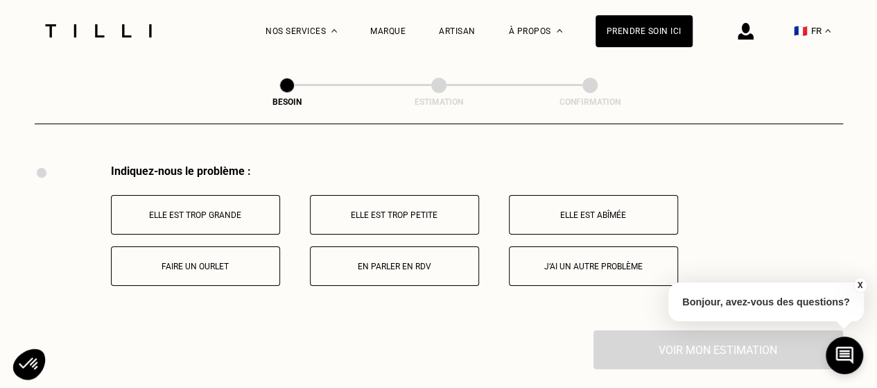
scroll to position [2563, 0]
click at [200, 209] on p "Elle est trop grande" at bounding box center [196, 214] width 154 height 10
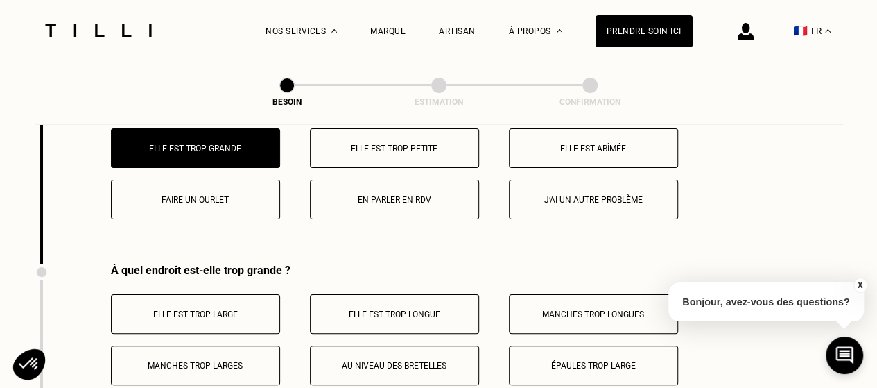
click at [362, 195] on p "En parler en RDV" at bounding box center [395, 200] width 154 height 10
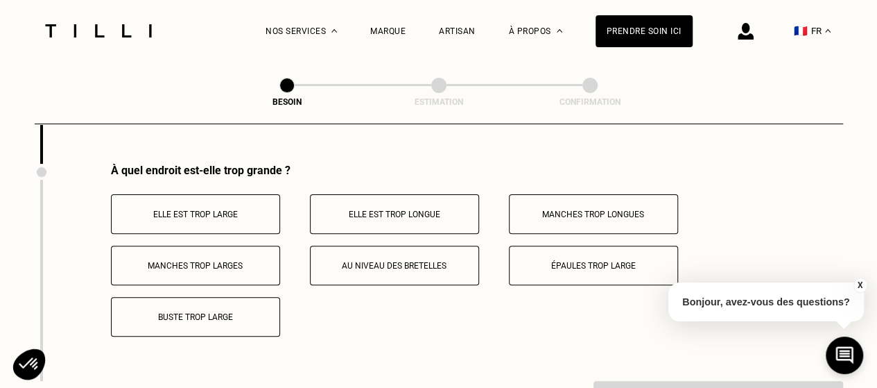
scroll to position [2759, 0]
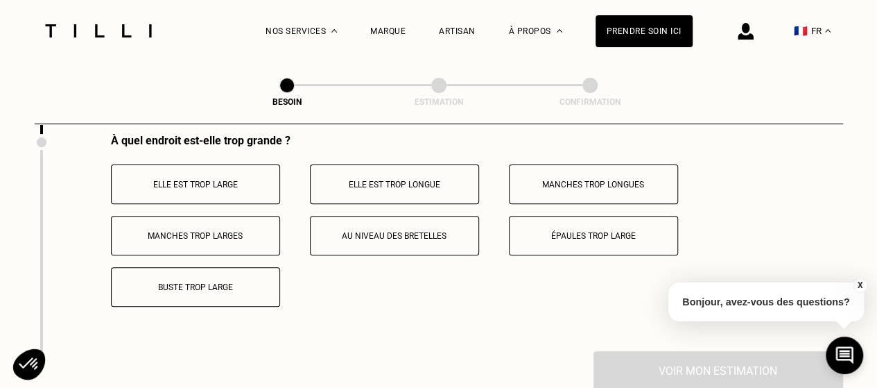
click at [193, 180] on p "Elle est trop large" at bounding box center [196, 185] width 154 height 10
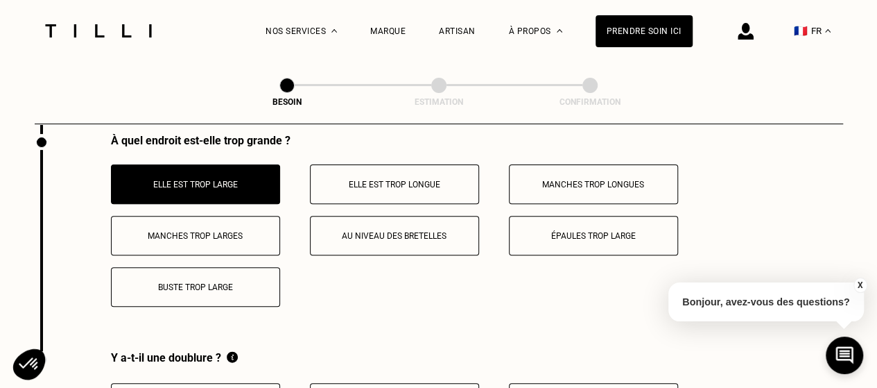
click at [402, 221] on button "Au niveau des bretelles" at bounding box center [394, 236] width 169 height 40
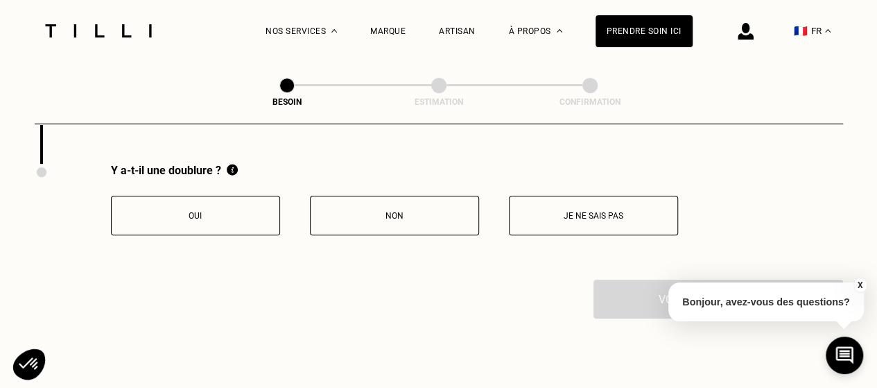
scroll to position [0, 0]
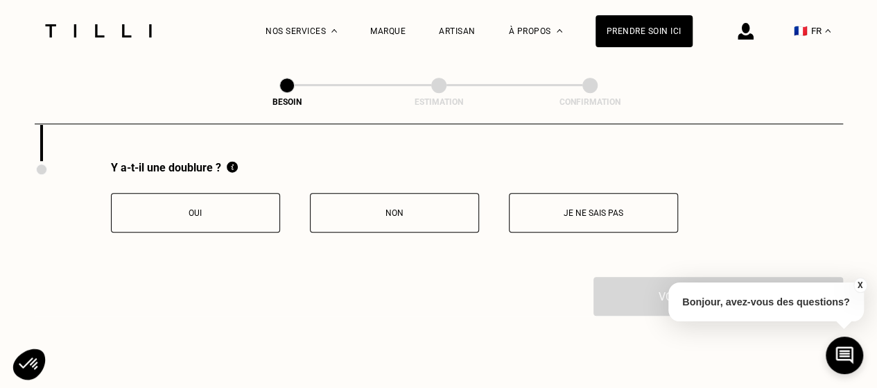
click at [397, 208] on p "Non" at bounding box center [395, 213] width 154 height 10
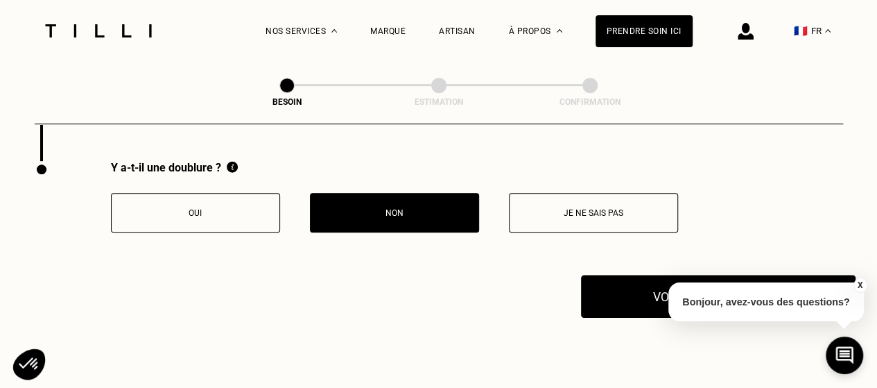
click at [639, 291] on button "Voir mon estimation" at bounding box center [718, 296] width 275 height 43
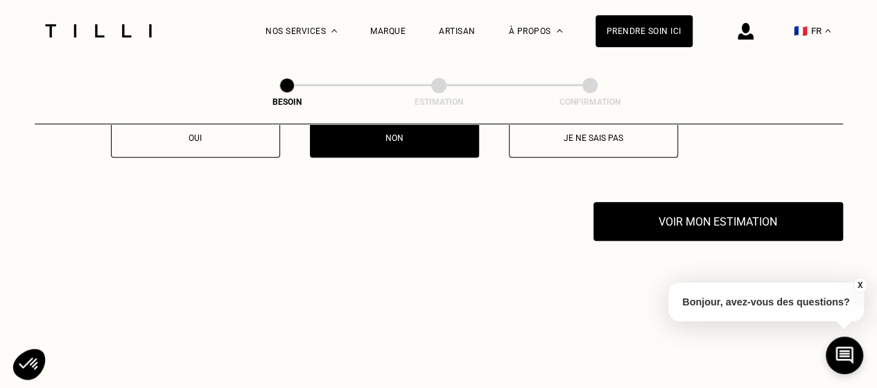
click at [861, 286] on button "X" at bounding box center [860, 284] width 14 height 15
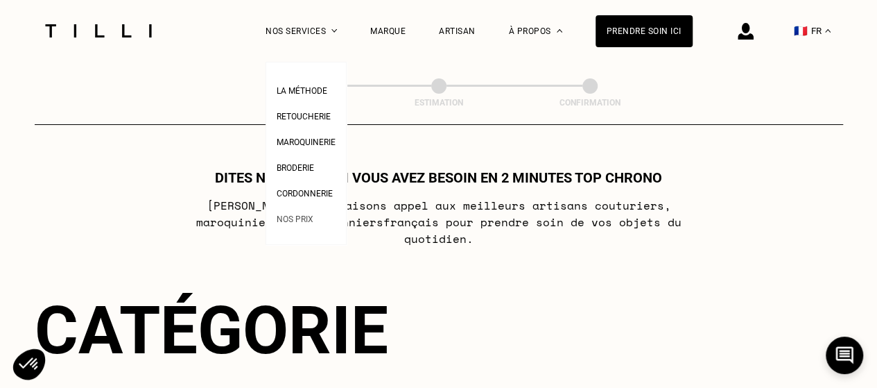
click at [293, 218] on span "Nos prix" at bounding box center [295, 219] width 37 height 10
select select "BE"
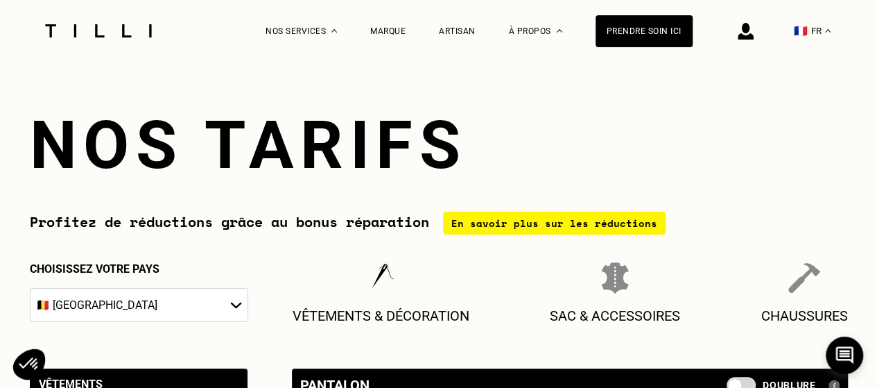
click at [566, 225] on div "En savoir plus sur les réductions" at bounding box center [554, 223] width 223 height 23
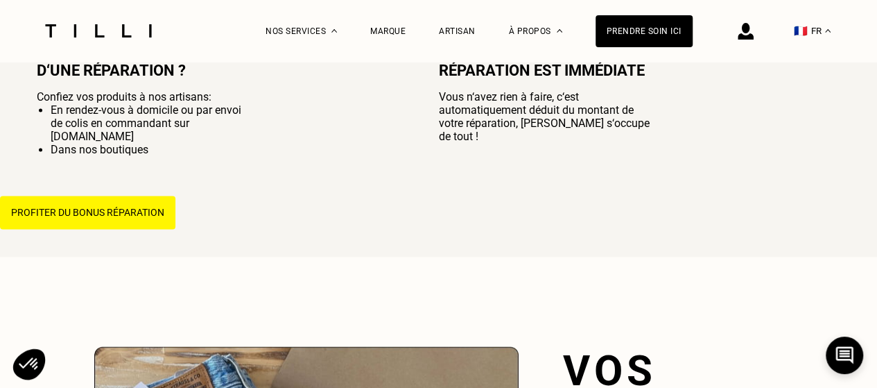
scroll to position [1031, 0]
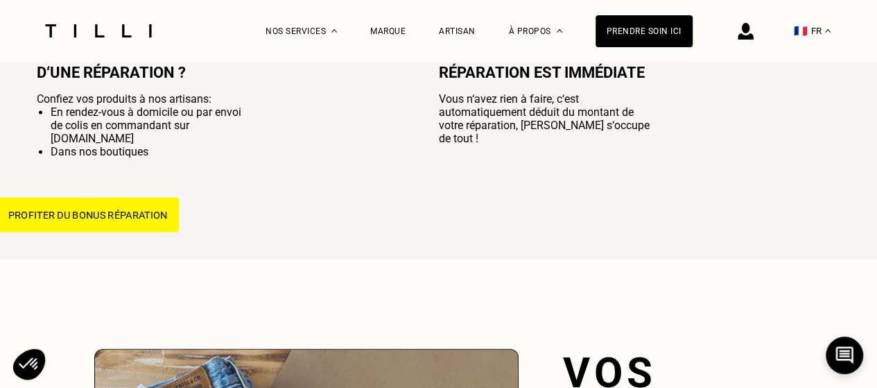
click at [80, 219] on button "Profiter du bonus réparation" at bounding box center [88, 214] width 182 height 35
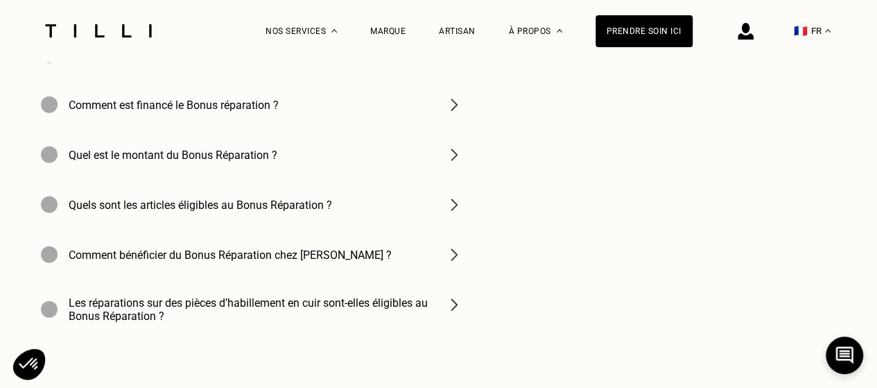
scroll to position [4574, 0]
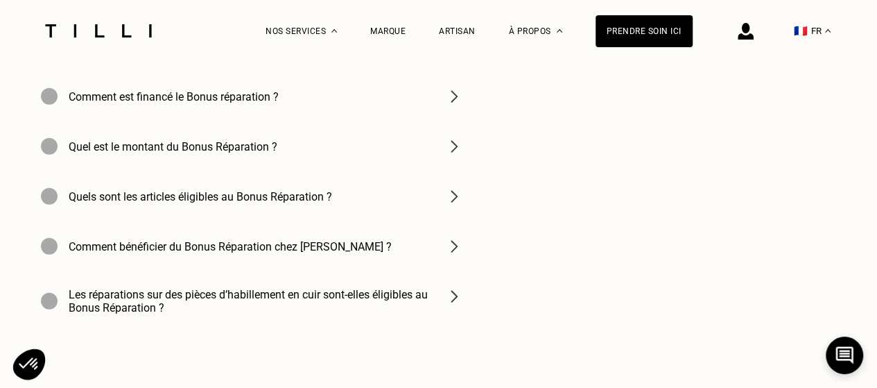
click at [750, 40] on div at bounding box center [746, 31] width 16 height 62
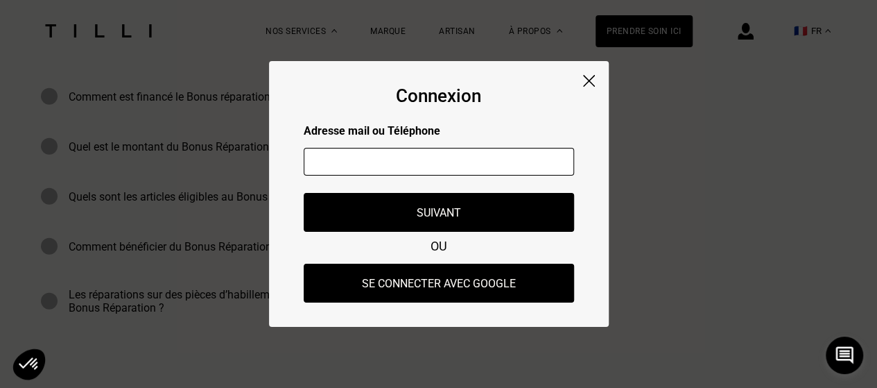
click at [591, 79] on img at bounding box center [589, 81] width 12 height 12
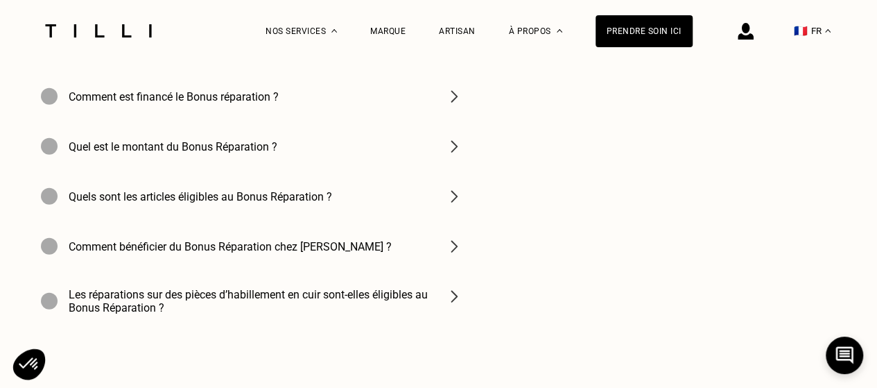
click at [752, 35] on img at bounding box center [746, 31] width 16 height 17
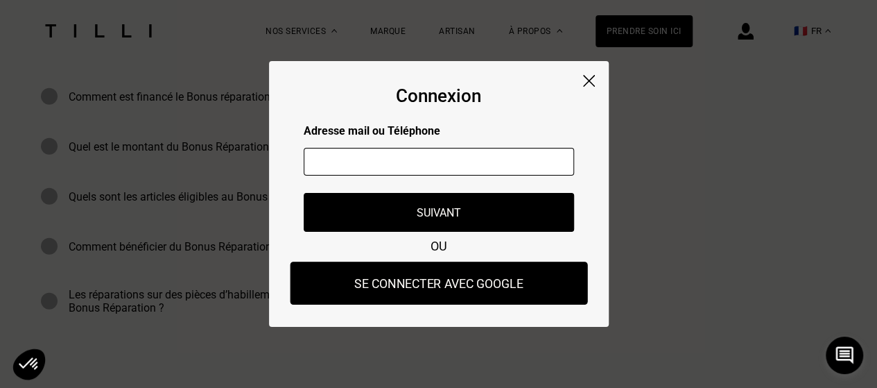
click at [450, 277] on button "Se connecter avec Google" at bounding box center [439, 282] width 298 height 43
click at [390, 284] on button "Se connecter avec Google" at bounding box center [439, 282] width 298 height 43
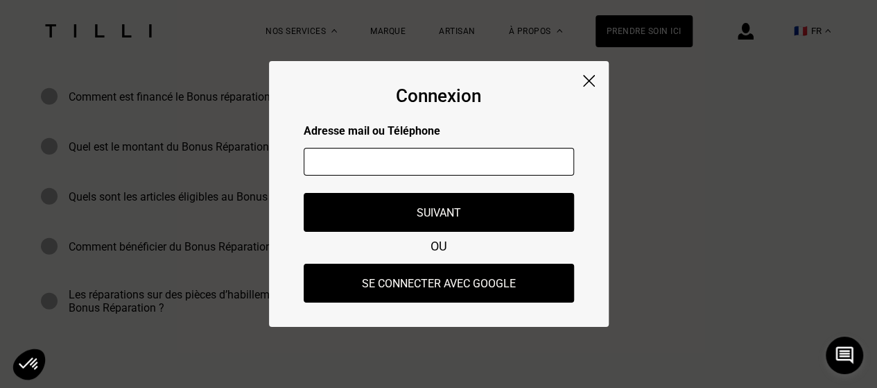
click at [406, 166] on input "text" at bounding box center [439, 162] width 270 height 28
click at [585, 82] on img at bounding box center [589, 81] width 12 height 12
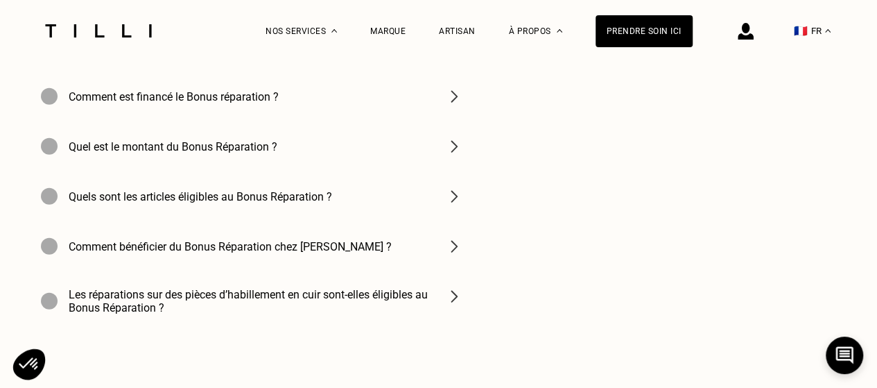
click at [754, 40] on div at bounding box center [746, 31] width 16 height 62
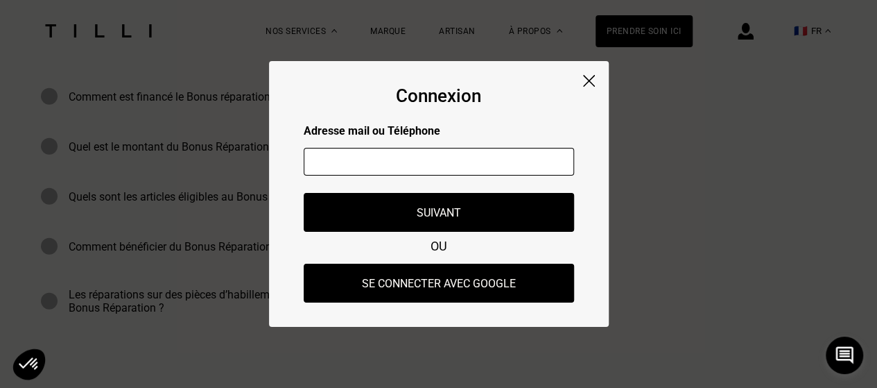
click at [587, 85] on img at bounding box center [589, 81] width 12 height 12
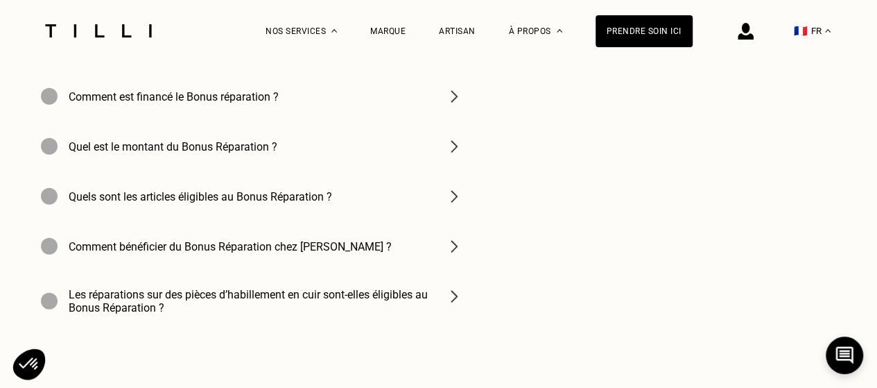
click at [451, 238] on img at bounding box center [454, 246] width 17 height 17
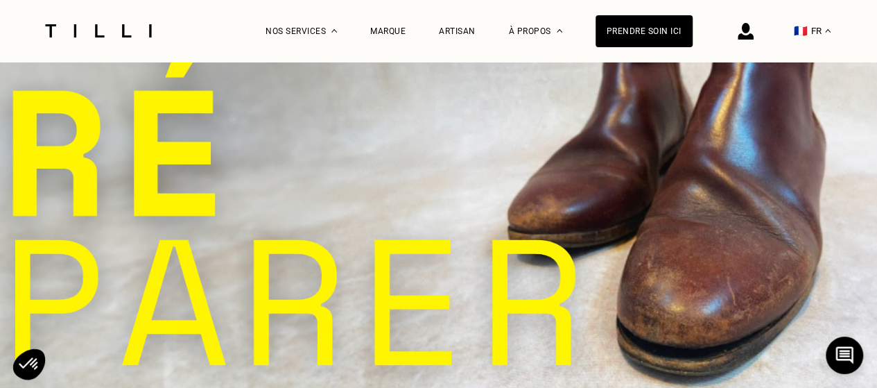
scroll to position [0, 0]
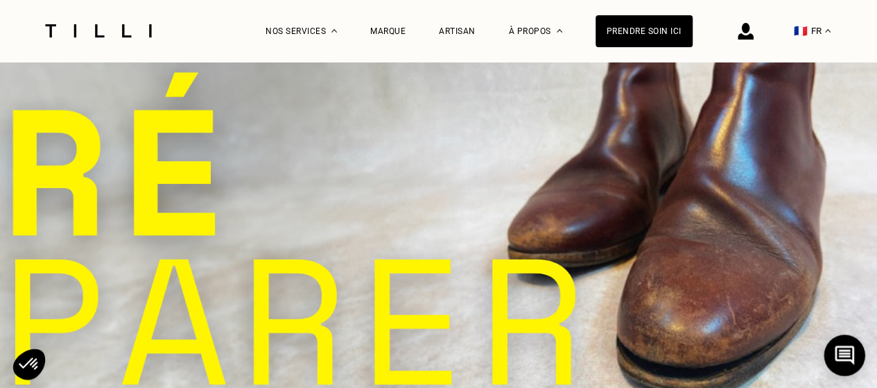
click at [847, 342] on icon at bounding box center [845, 355] width 23 height 37
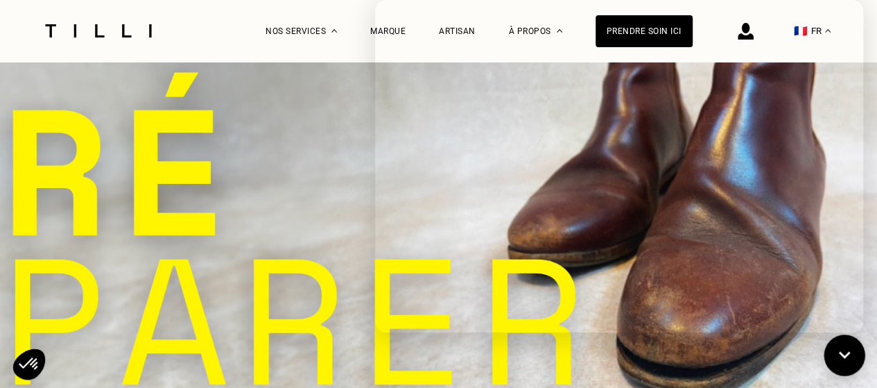
click at [845, 352] on icon at bounding box center [845, 355] width 23 height 37
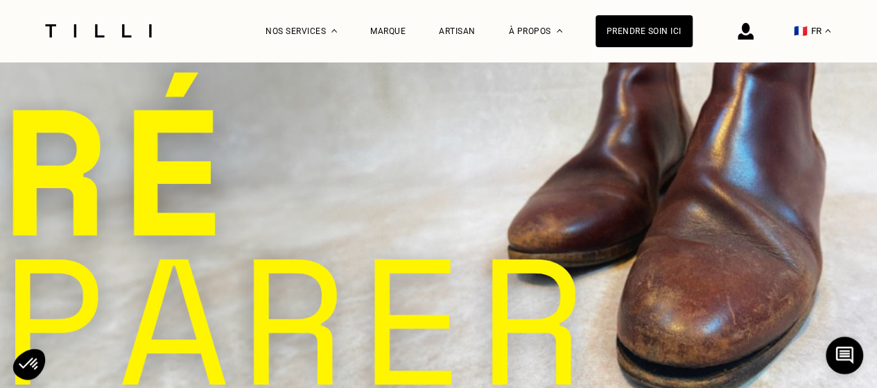
click at [748, 30] on img at bounding box center [746, 31] width 16 height 17
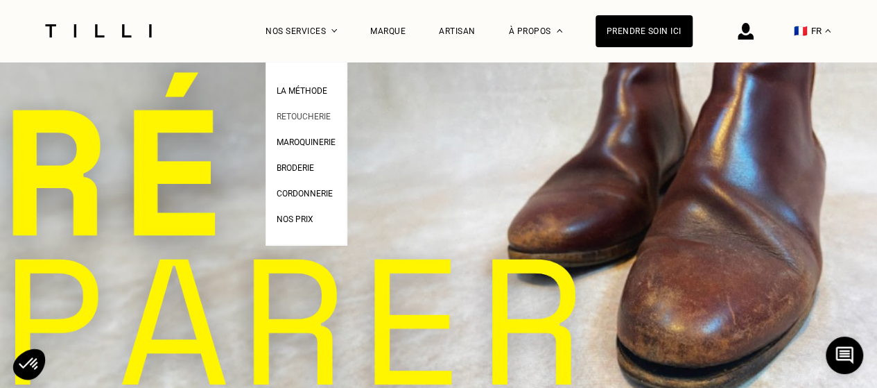
click at [317, 119] on span "Retoucherie" at bounding box center [304, 117] width 54 height 10
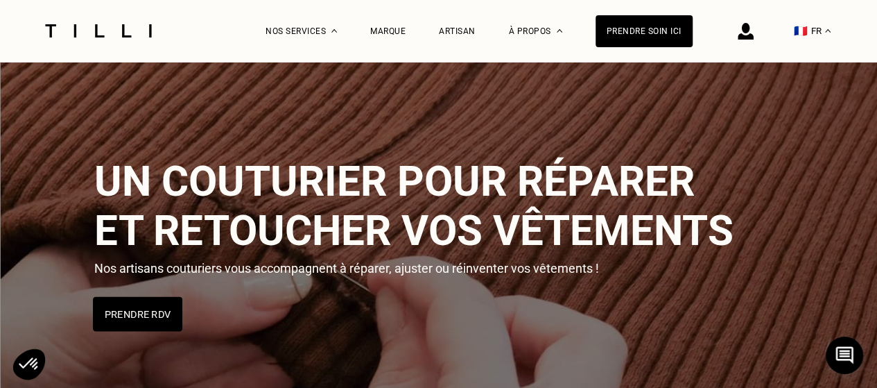
click at [143, 323] on button "Prendre RDV" at bounding box center [137, 314] width 89 height 35
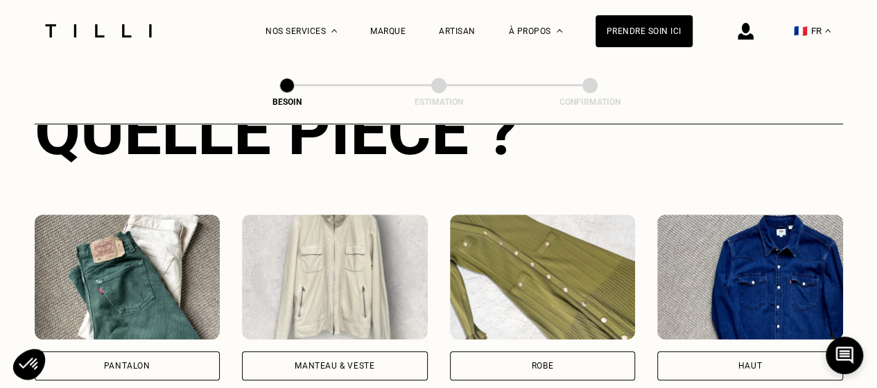
scroll to position [576, 0]
click at [532, 361] on div "Robe" at bounding box center [542, 365] width 21 height 8
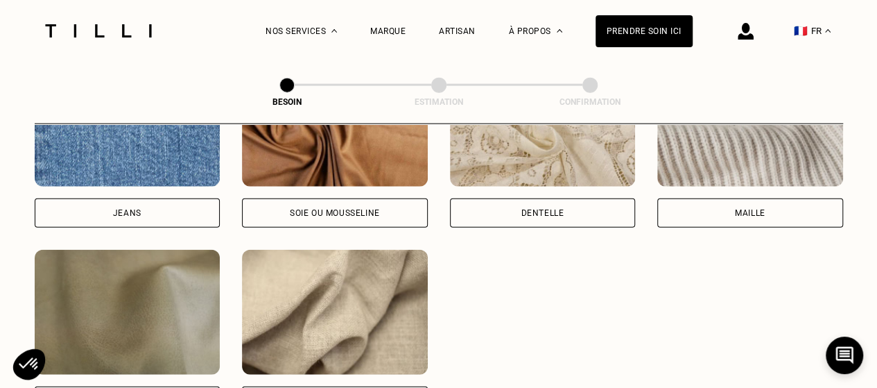
scroll to position [1652, 0]
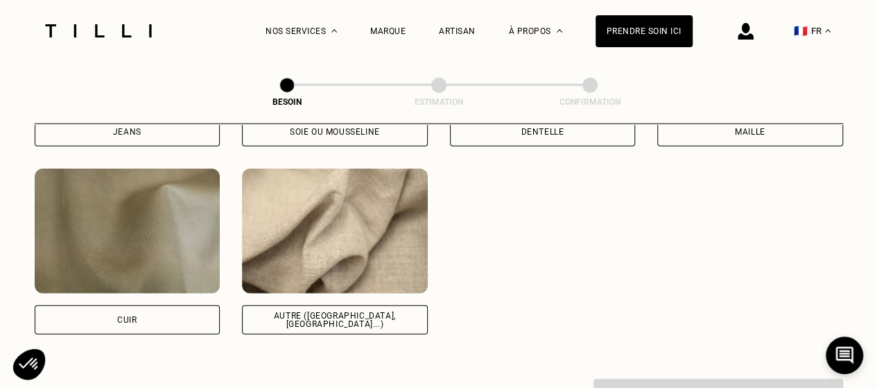
click at [355, 311] on div "Autre ([GEOGRAPHIC_DATA], [GEOGRAPHIC_DATA]...)" at bounding box center [335, 319] width 162 height 17
select select "BE"
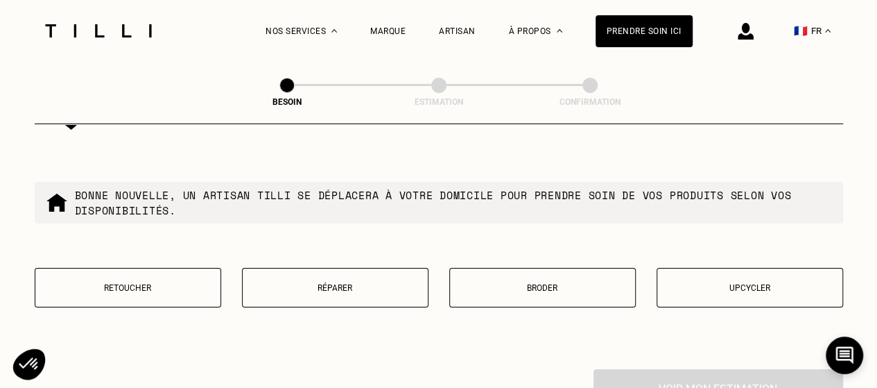
scroll to position [2354, 0]
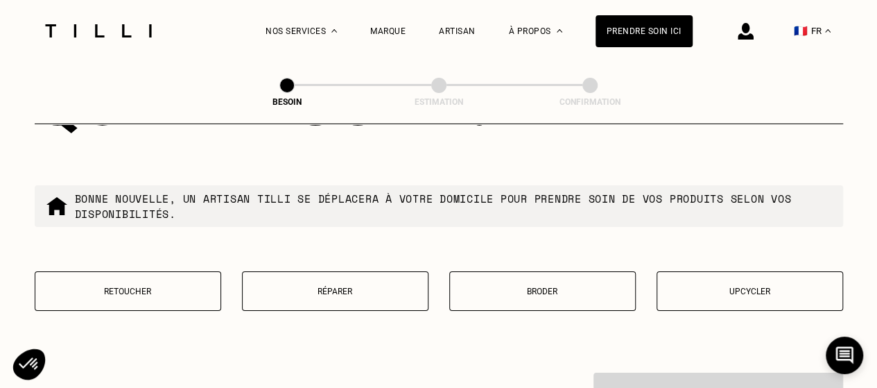
click at [155, 286] on p "Retoucher" at bounding box center [127, 291] width 171 height 10
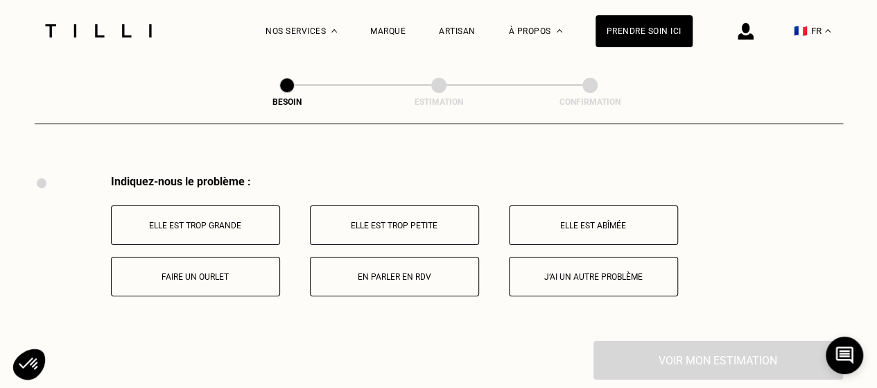
scroll to position [2563, 0]
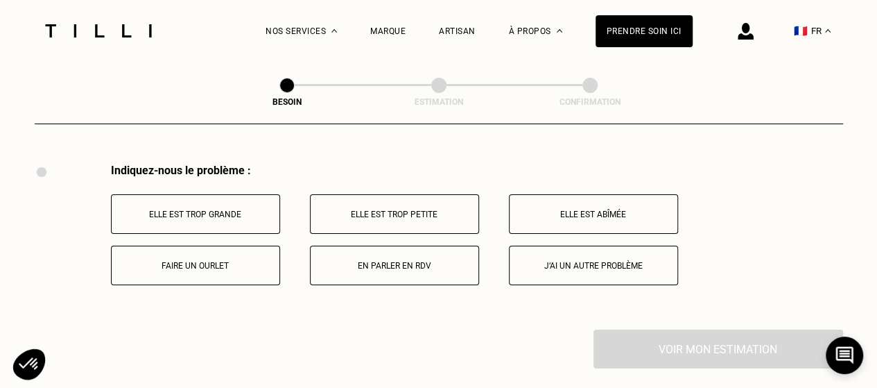
click at [214, 198] on button "Elle est trop grande" at bounding box center [195, 214] width 169 height 40
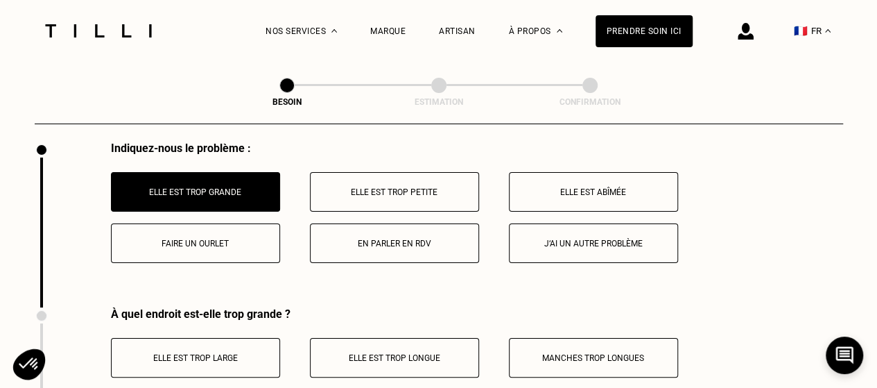
scroll to position [2581, 0]
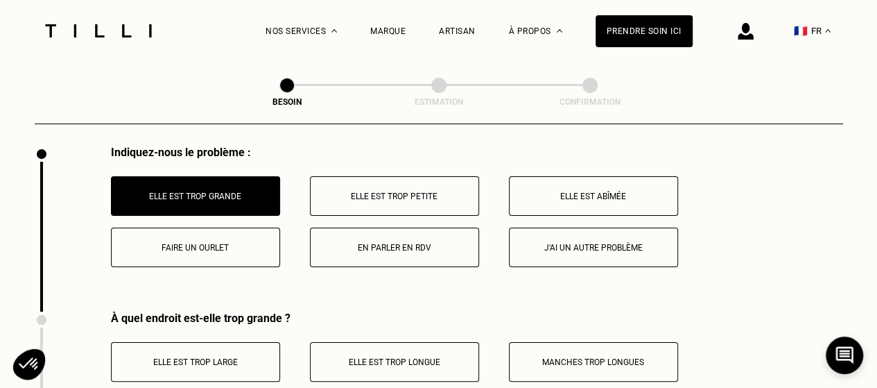
click at [368, 243] on p "En parler en RDV" at bounding box center [395, 248] width 154 height 10
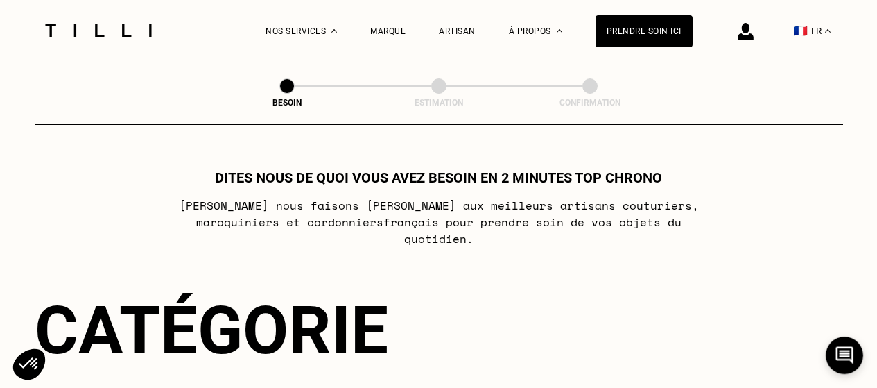
select select "BE"
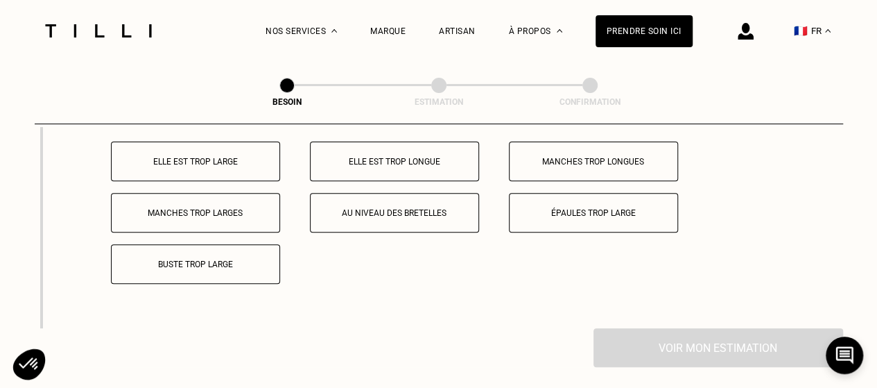
click at [164, 157] on p "Elle est trop large" at bounding box center [196, 162] width 154 height 10
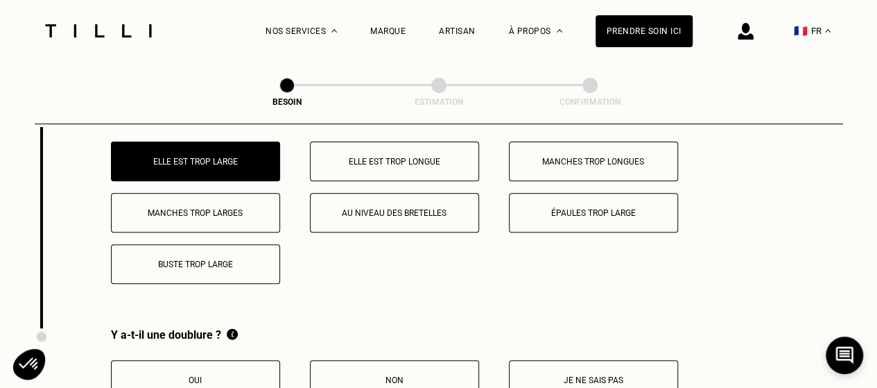
click at [411, 214] on button "Au niveau des bretelles" at bounding box center [394, 213] width 169 height 40
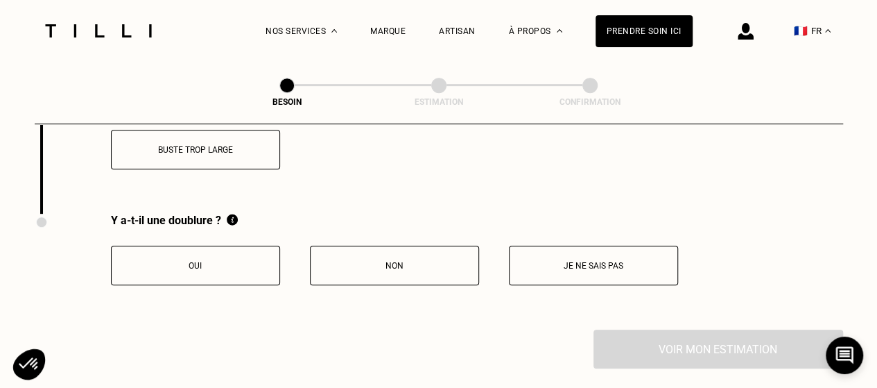
scroll to position [2897, 0]
click at [388, 245] on button "Non" at bounding box center [394, 265] width 169 height 40
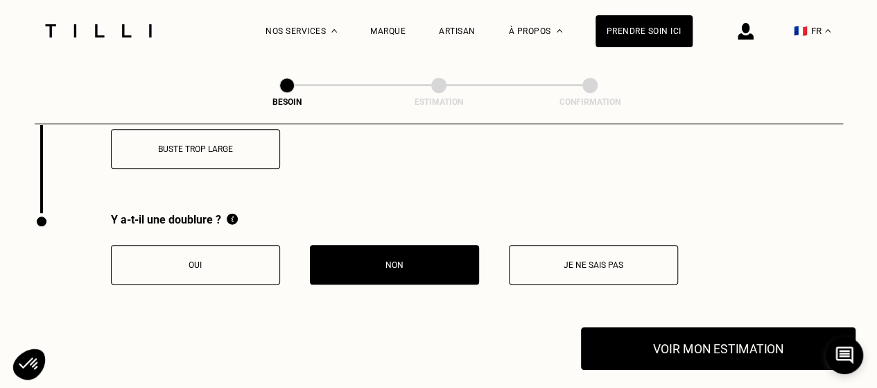
click at [699, 341] on button "Voir mon estimation" at bounding box center [718, 348] width 275 height 43
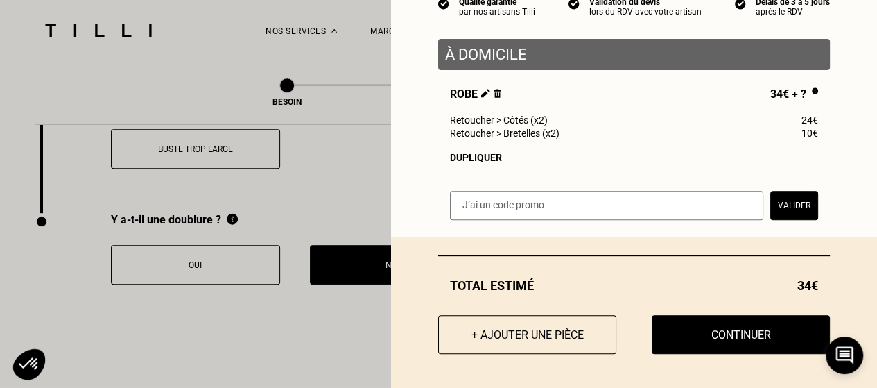
scroll to position [153, 0]
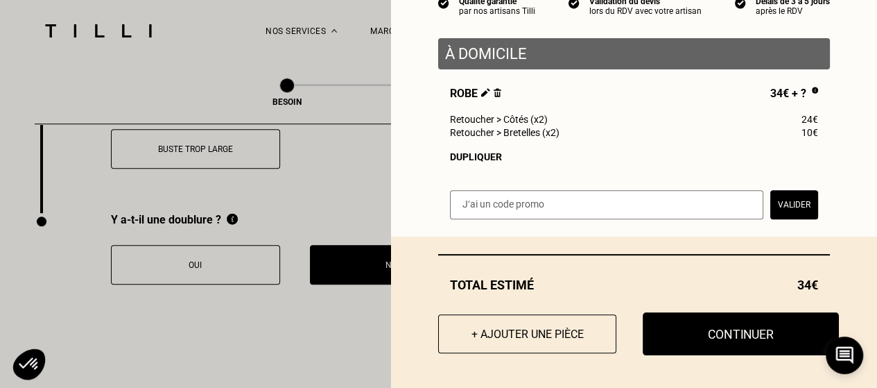
click at [745, 331] on button "Continuer" at bounding box center [741, 333] width 196 height 43
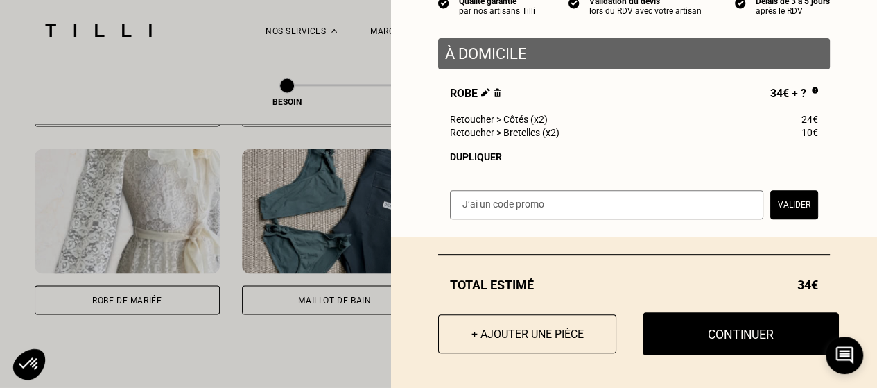
scroll to position [114, 0]
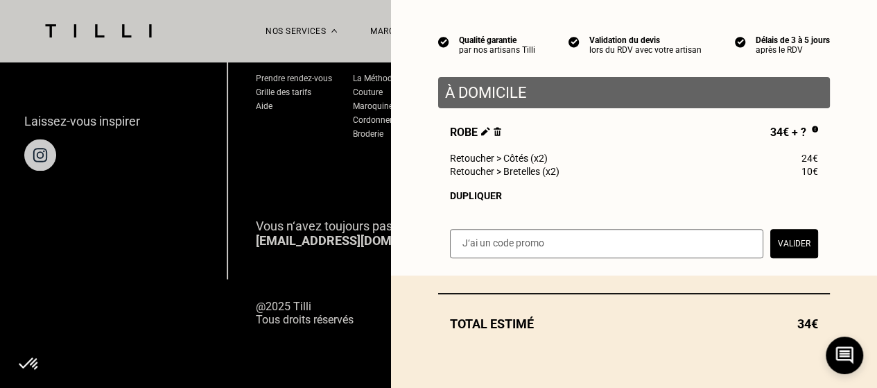
select select "BE"
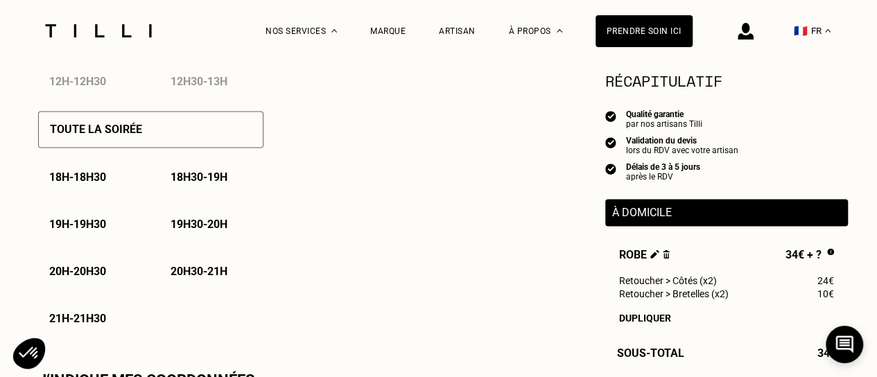
scroll to position [976, 0]
click at [188, 181] on p "18h30 - 19h" at bounding box center [199, 176] width 57 height 13
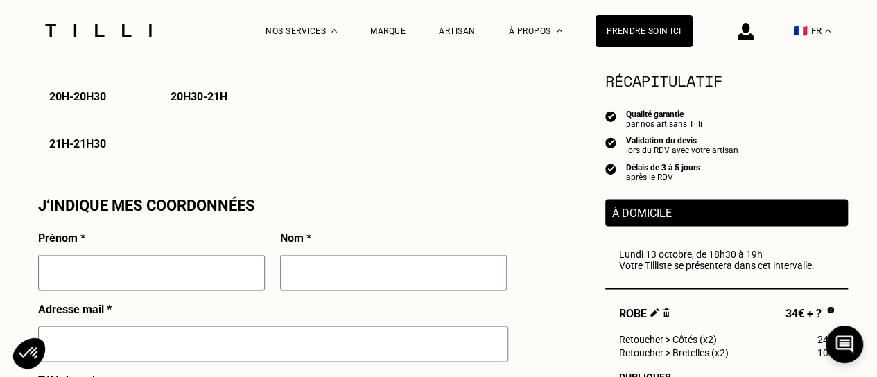
scroll to position [1149, 0]
click at [140, 278] on input "text" at bounding box center [151, 274] width 227 height 36
type input "Aude"
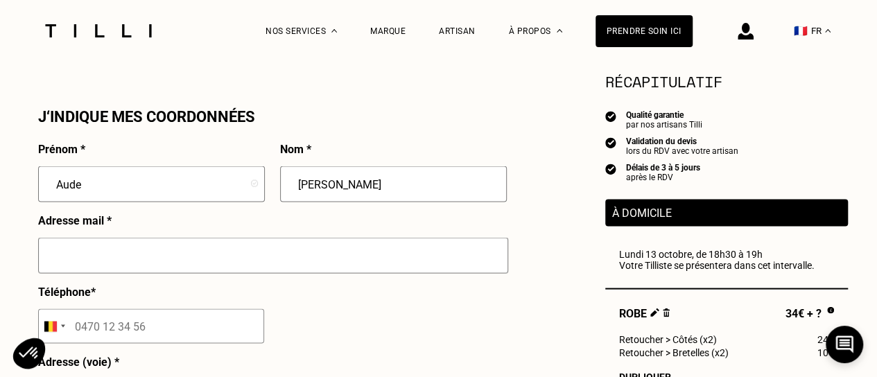
scroll to position [1248, 0]
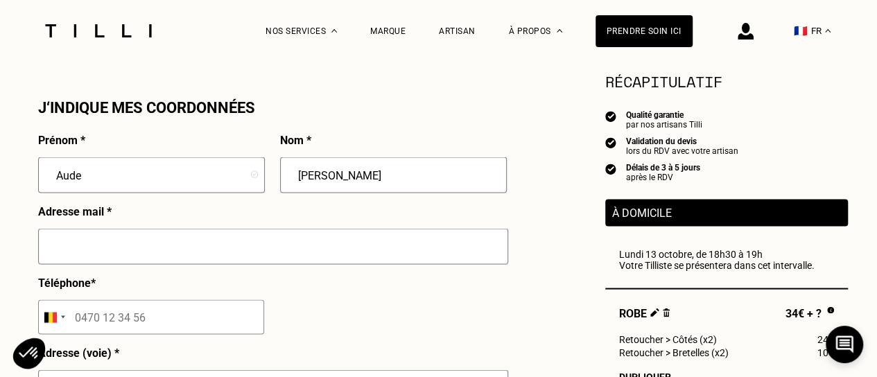
type input "[PERSON_NAME]"
click at [161, 249] on input "text" at bounding box center [273, 246] width 470 height 36
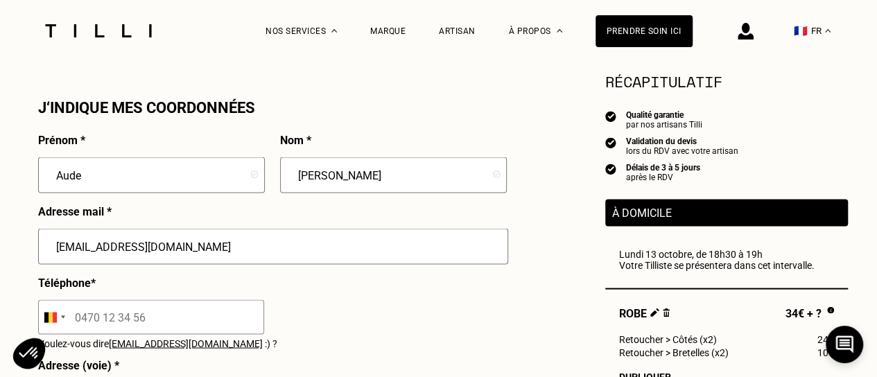
type input "[EMAIL_ADDRESS][DOMAIN_NAME]"
click at [143, 314] on input "tel" at bounding box center [151, 317] width 226 height 35
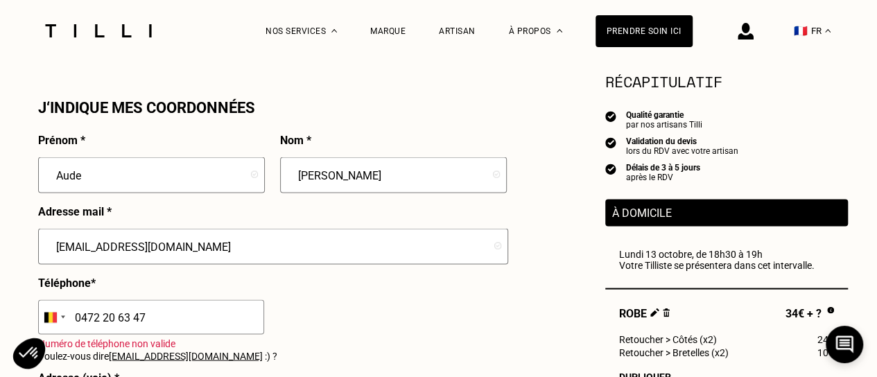
click at [74, 323] on input "0472 20 63 47" at bounding box center [151, 317] width 226 height 35
click at [90, 325] on input "0472 20 63 47" at bounding box center [151, 317] width 226 height 35
click at [78, 323] on input "0472 20 63 47" at bounding box center [151, 317] width 226 height 35
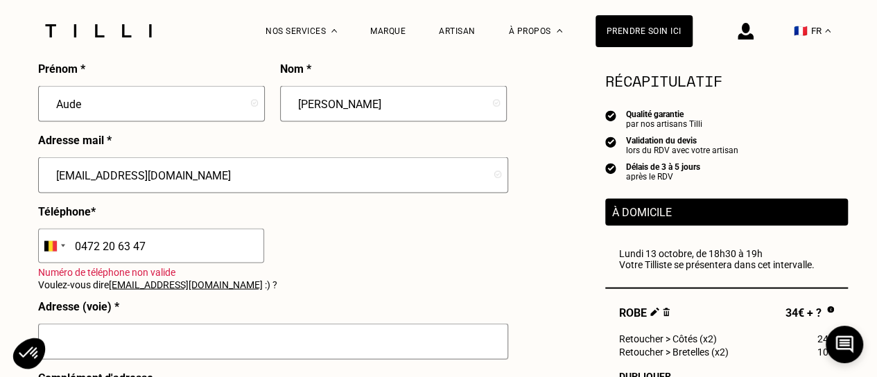
scroll to position [1325, 0]
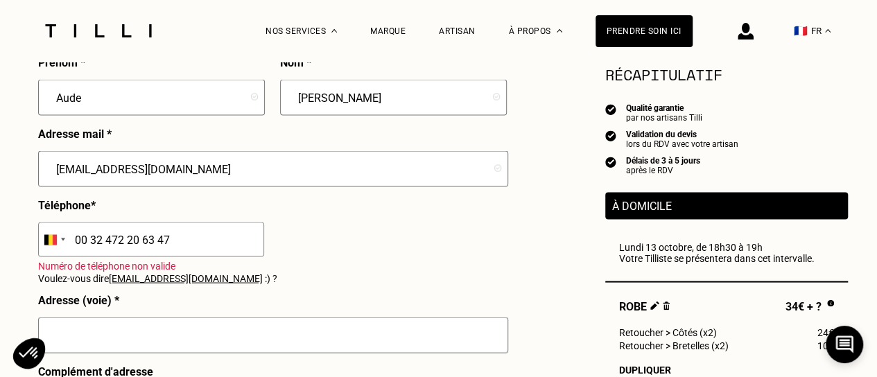
click at [321, 256] on div "Prénom * Aude Nom * [PERSON_NAME] Adresse mail * [EMAIL_ADDRESS][DOMAIN_NAME] T…" at bounding box center [272, 357] width 469 height 603
click at [82, 239] on input "00 32 472 20 63 47" at bounding box center [151, 240] width 226 height 35
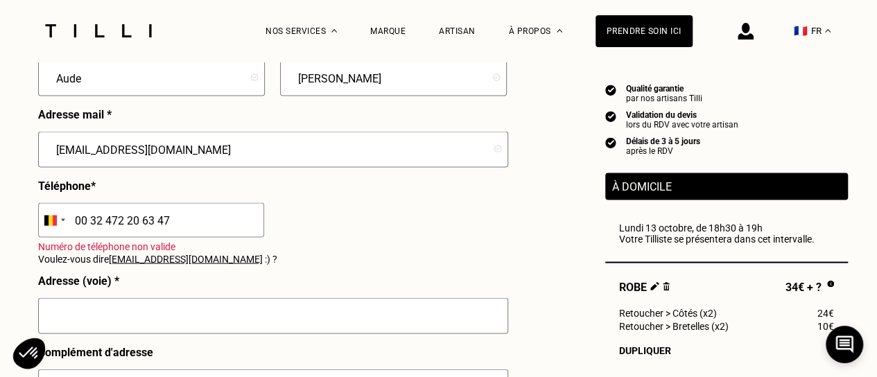
scroll to position [1345, 0]
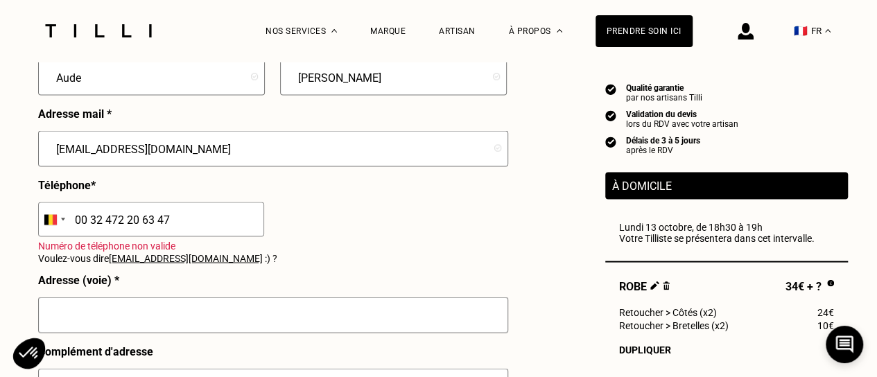
click at [103, 228] on input "00 32 472 20 63 47" at bounding box center [151, 219] width 226 height 35
click at [103, 224] on input "00 32 472 20 63 47" at bounding box center [151, 219] width 226 height 35
type input "472206347"
click at [331, 292] on div "Adresse (voie) *" at bounding box center [273, 309] width 470 height 71
click at [177, 326] on input "text" at bounding box center [273, 316] width 470 height 36
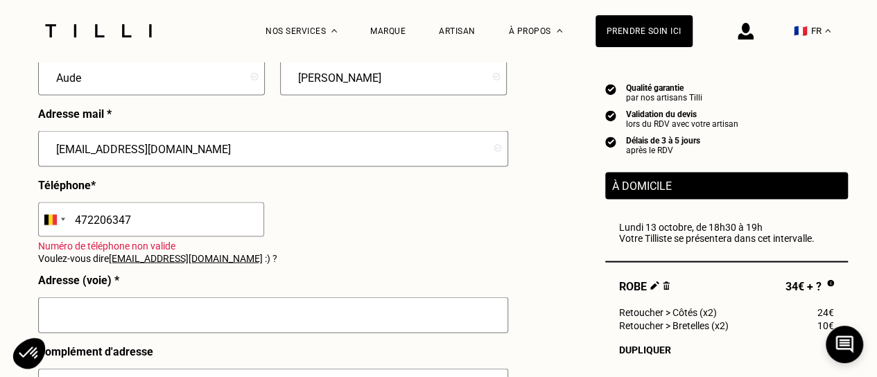
click at [105, 316] on input "text" at bounding box center [273, 316] width 470 height 36
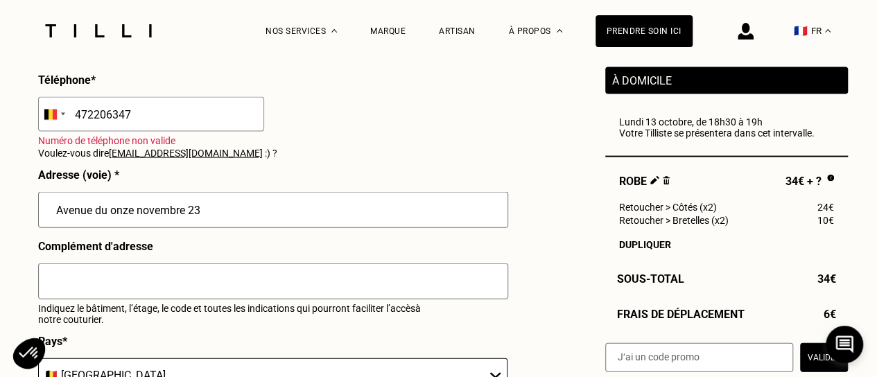
scroll to position [1460, 0]
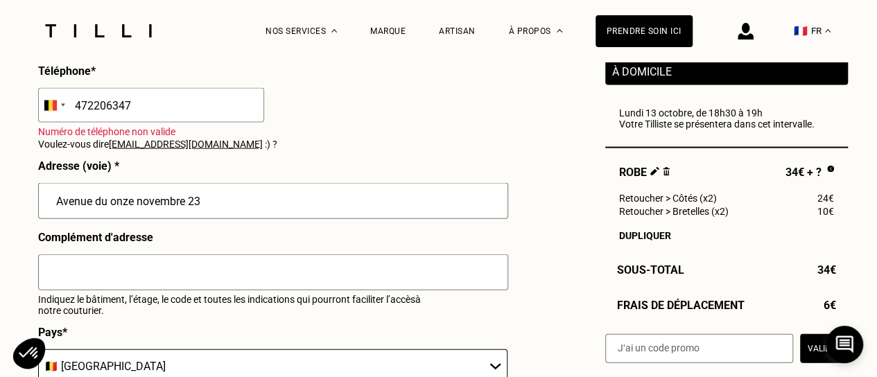
type input "Avenue du onze novembre 23"
click at [105, 279] on input "text" at bounding box center [273, 273] width 470 height 36
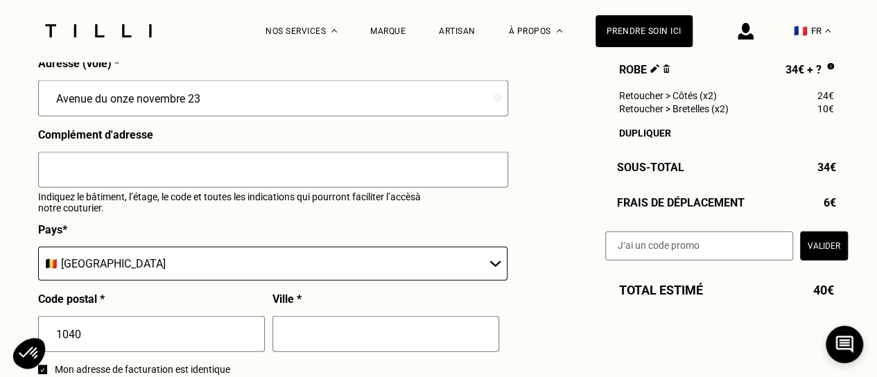
click at [172, 270] on select "🇩🇪 [GEOGRAPHIC_DATA] 🇦🇹 [GEOGRAPHIC_DATA] 🇧🇪 [GEOGRAPHIC_DATA] 🇧🇬 Bulgarie 🇨🇾 C…" at bounding box center [272, 264] width 469 height 34
click at [607, 261] on input "text" at bounding box center [699, 246] width 188 height 29
click at [76, 346] on input "1040" at bounding box center [151, 334] width 227 height 36
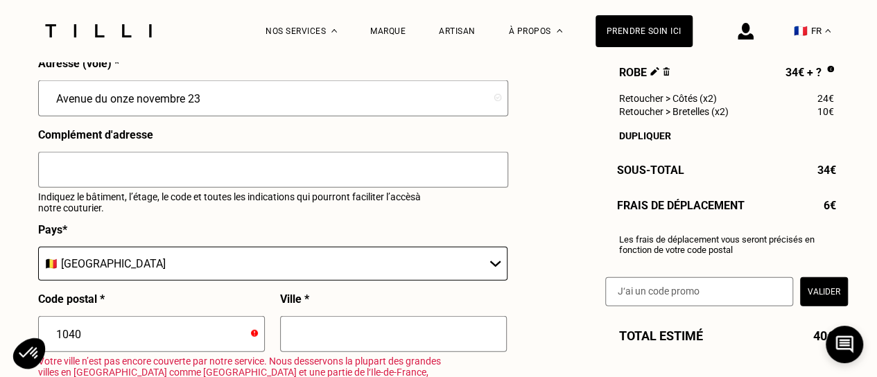
click at [338, 323] on input "text" at bounding box center [393, 334] width 227 height 36
type input "[GEOGRAPHIC_DATA]"
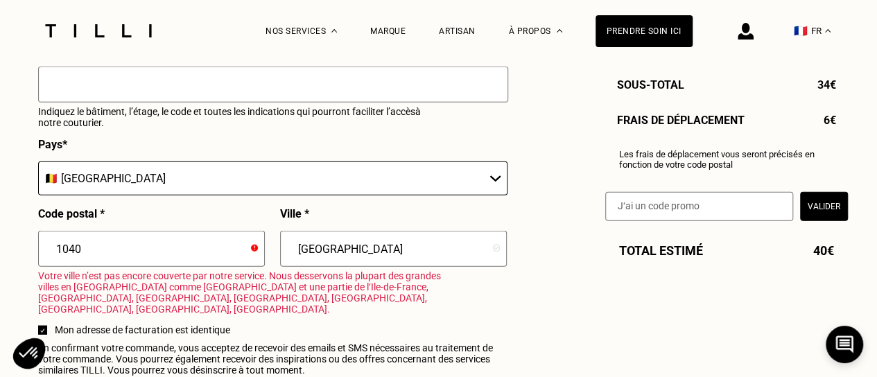
scroll to position [1703, 0]
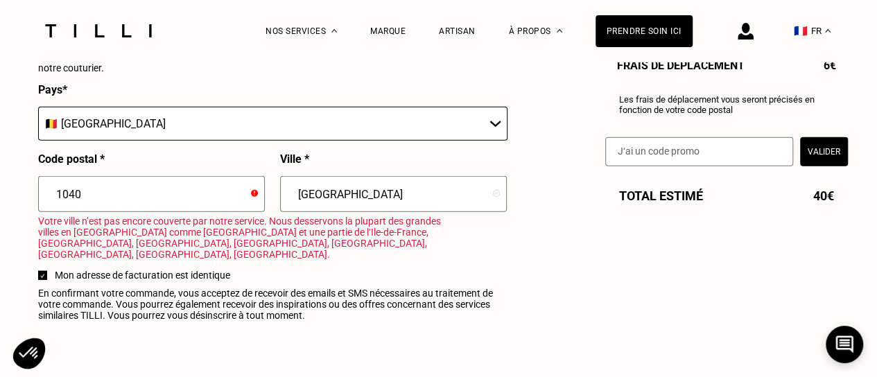
click at [370, 212] on input "[GEOGRAPHIC_DATA]" at bounding box center [393, 194] width 227 height 36
click at [254, 197] on icon at bounding box center [254, 193] width 7 height 7
click at [150, 209] on input "1040" at bounding box center [151, 194] width 227 height 36
click at [409, 204] on input "[GEOGRAPHIC_DATA]" at bounding box center [393, 194] width 227 height 36
click at [492, 259] on div "Prénom * Aude Nom * [PERSON_NAME] Adresse mail * [EMAIL_ADDRESS][DOMAIN_NAME] T…" at bounding box center [272, 3] width 469 height 649
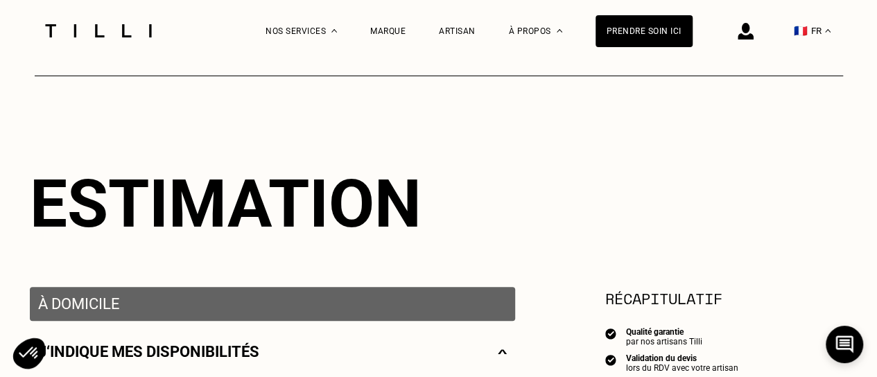
scroll to position [0, 0]
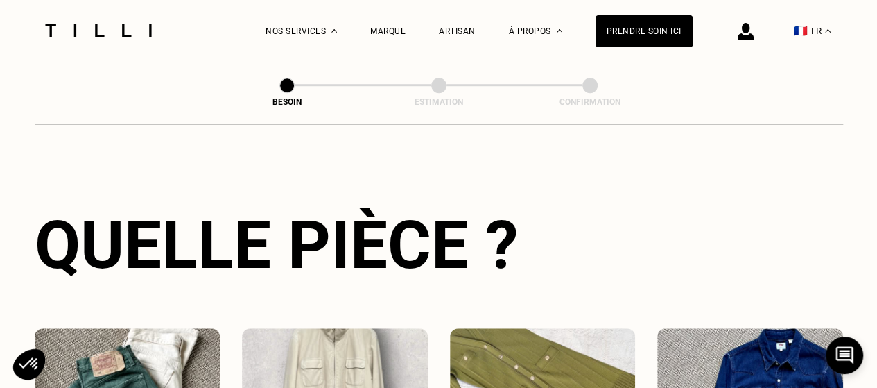
scroll to position [454, 0]
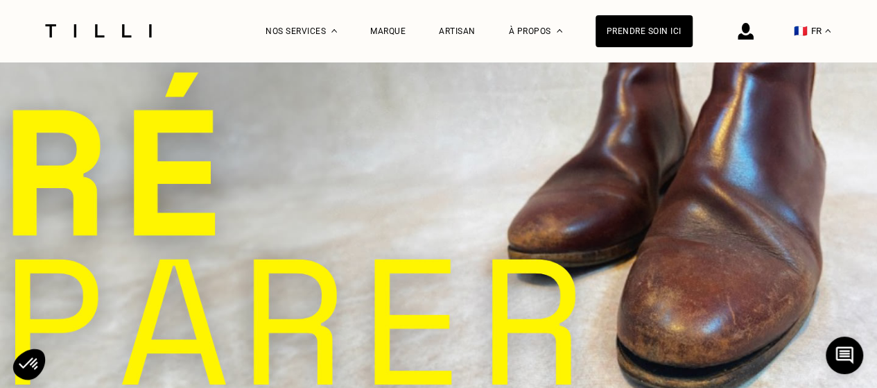
select select "BE"
